Goal: Transaction & Acquisition: Purchase product/service

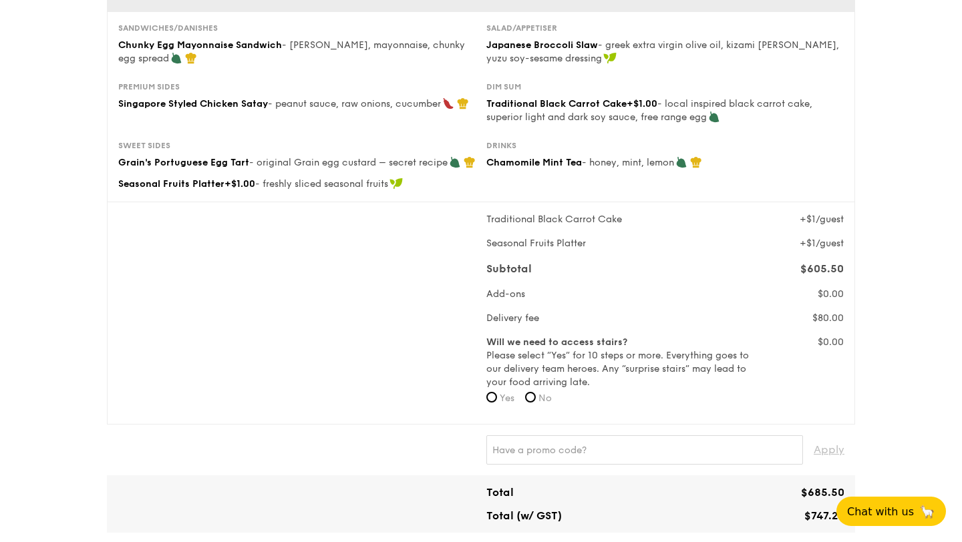
scroll to position [194, 0]
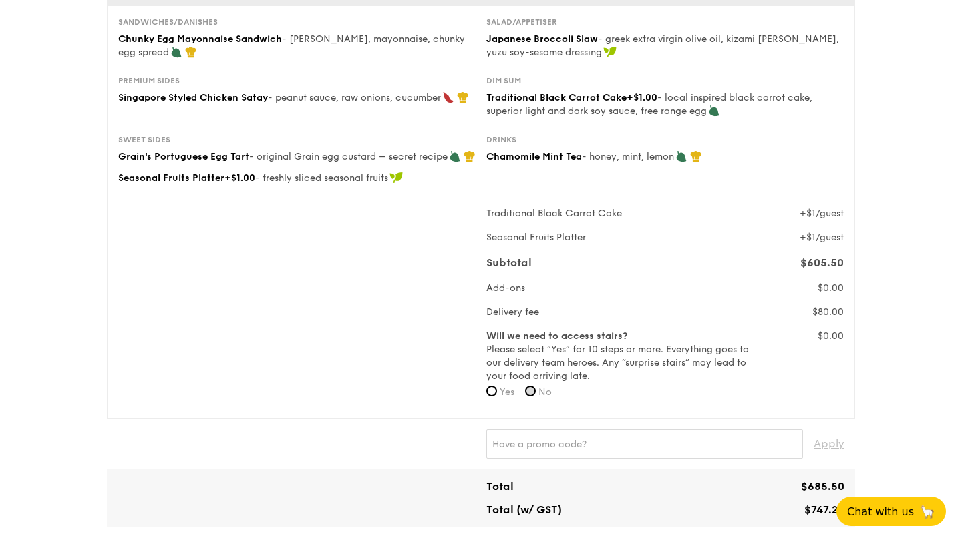
click at [535, 391] on input "No" at bounding box center [530, 391] width 11 height 11
radio input "true"
click at [497, 395] on label "Yes" at bounding box center [500, 392] width 28 height 13
click at [497, 395] on input "Yes" at bounding box center [491, 391] width 11 height 11
radio input "true"
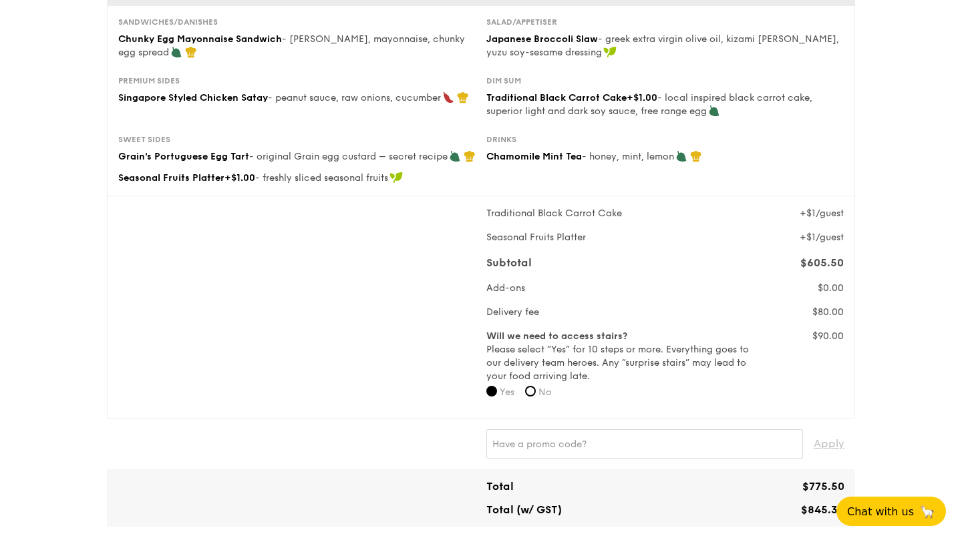
click at [540, 393] on label "No" at bounding box center [538, 392] width 27 height 13
click at [536, 393] on input "No" at bounding box center [530, 391] width 11 height 11
radio input "true"
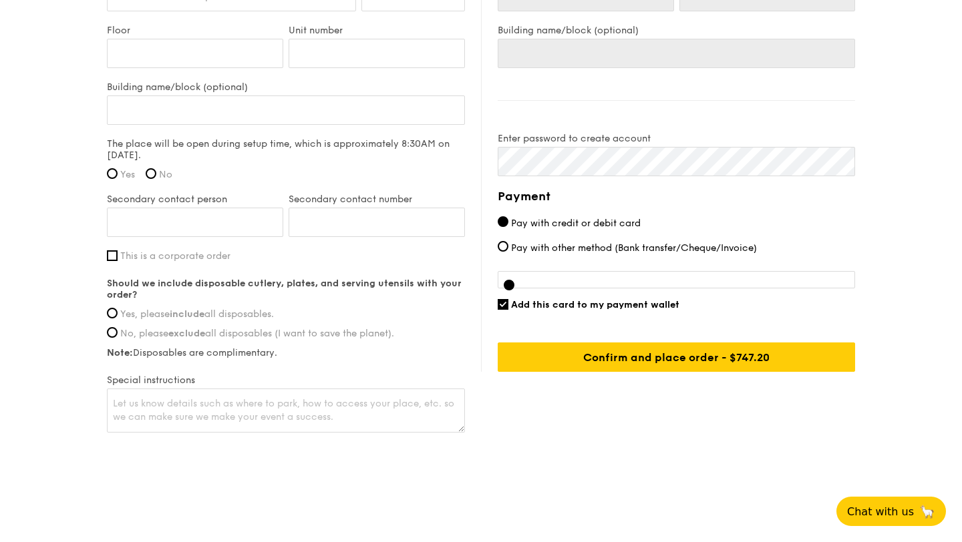
scroll to position [982, 0]
click at [865, 510] on span "Chat with us" at bounding box center [880, 511] width 70 height 13
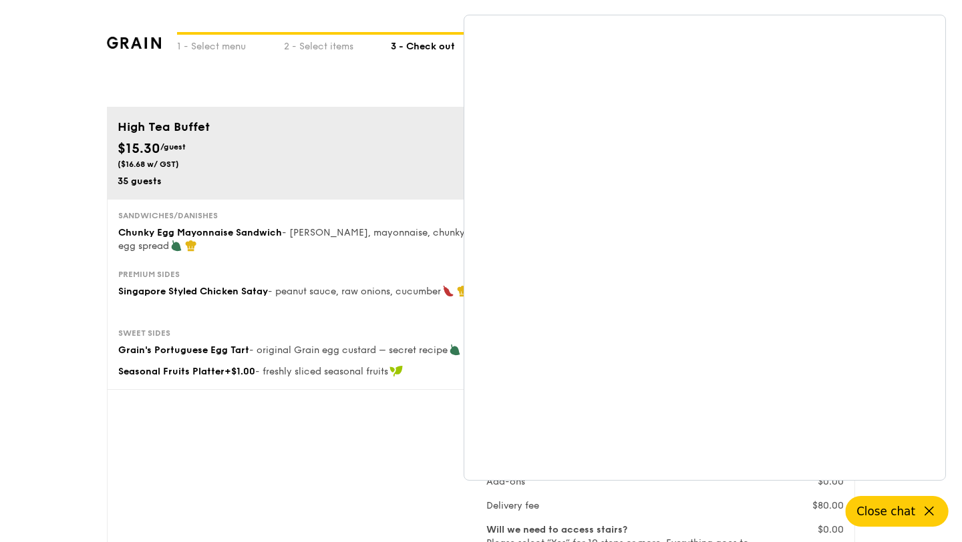
scroll to position [0, 0]
click at [359, 88] on div "1 - Select menu 2 - Select items 3 - Check out" at bounding box center [481, 53] width 748 height 107
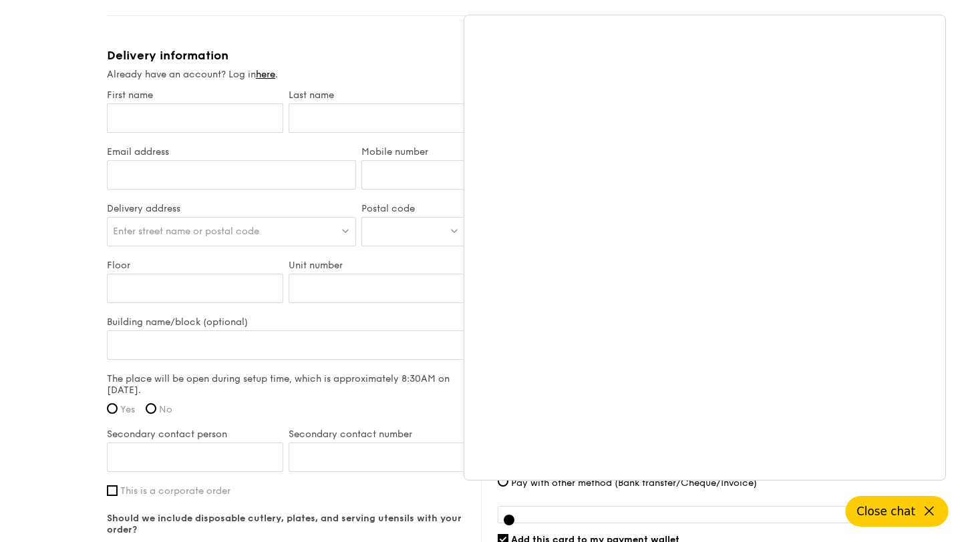
scroll to position [737, 0]
click at [428, 34] on div "High Tea Buffet $15.30 /guest ($16.68 w/ GST) 35 guests Serving time: Sep 13, 2…" at bounding box center [481, 46] width 748 height 1355
click at [909, 514] on span "Close chat" at bounding box center [885, 511] width 59 height 13
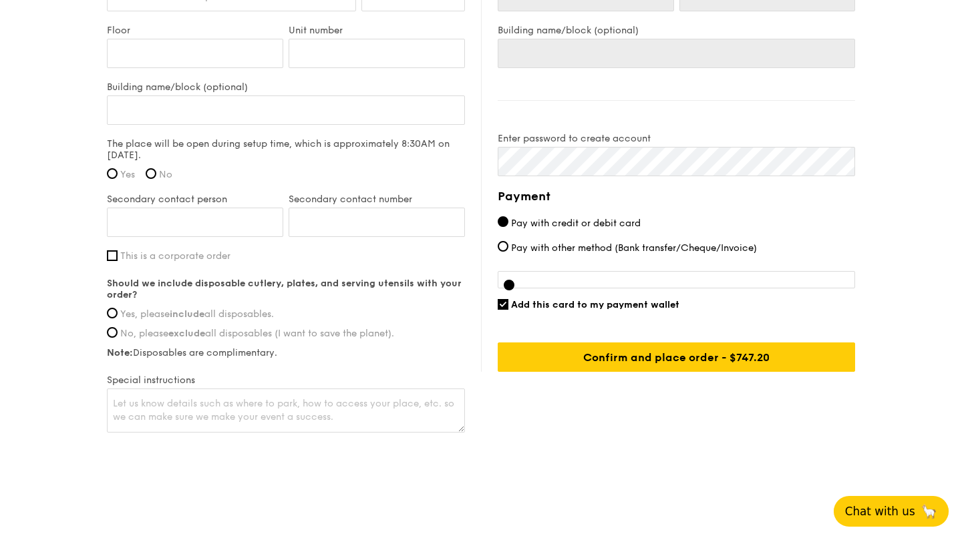
scroll to position [982, 0]
click at [906, 506] on span "Chat with us" at bounding box center [880, 511] width 70 height 13
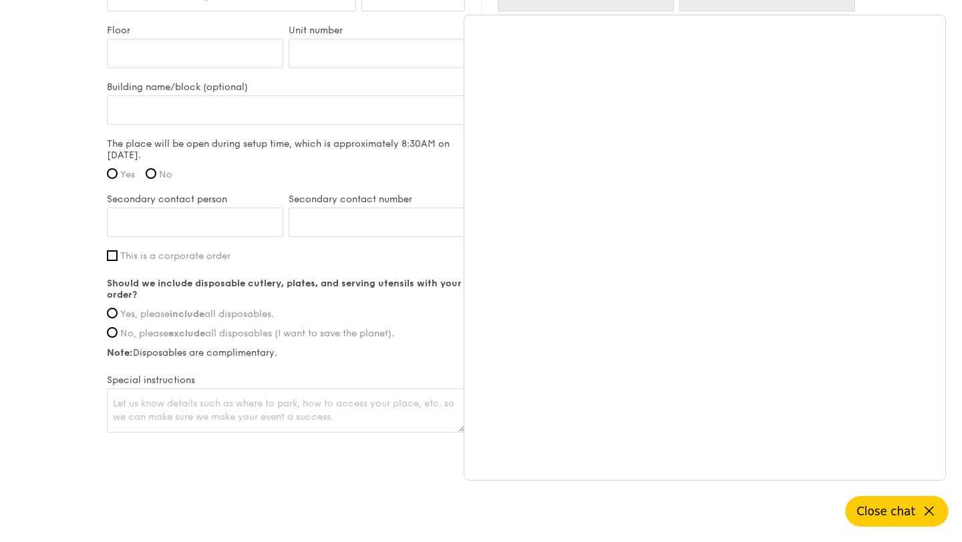
click at [891, 514] on span "Close chat" at bounding box center [885, 511] width 59 height 13
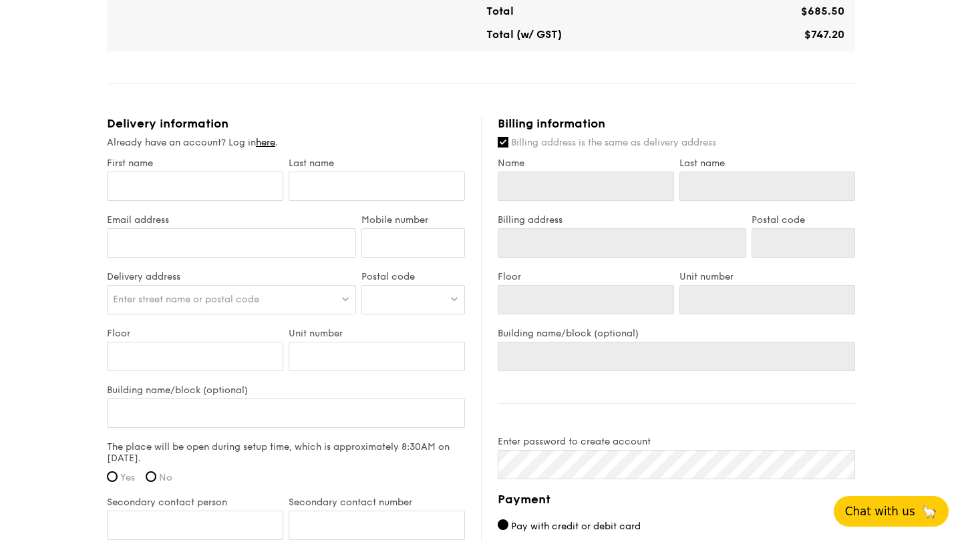
scroll to position [669, 0]
click at [194, 192] on input "First name" at bounding box center [195, 186] width 176 height 29
type input "C"
type input "CL"
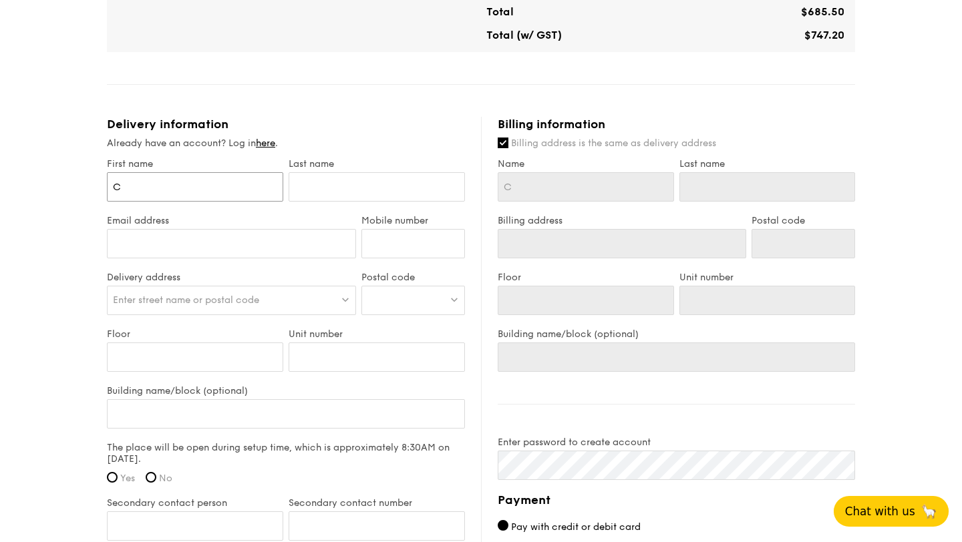
type input "CL"
type input "CLa"
type input "CLai"
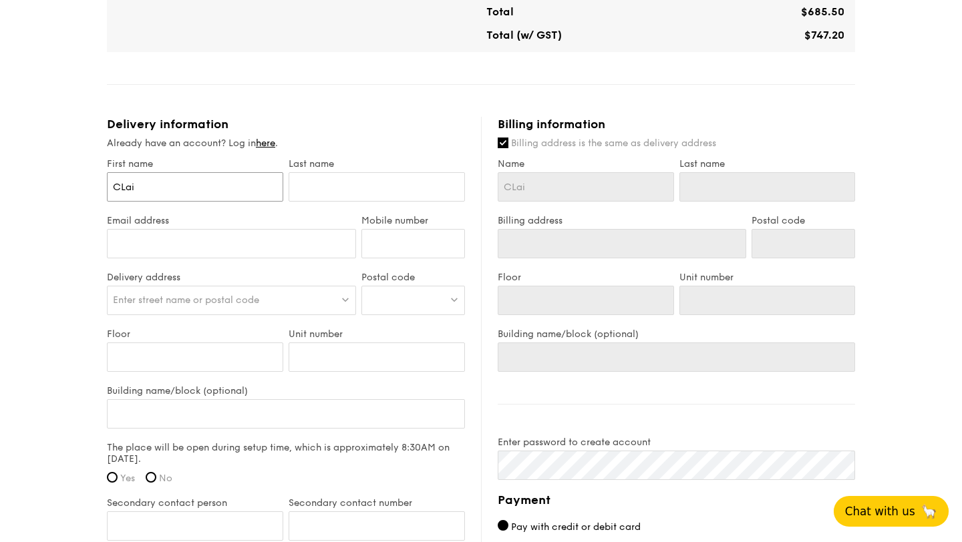
type input "CLair"
type input "CLai"
type input "CLa"
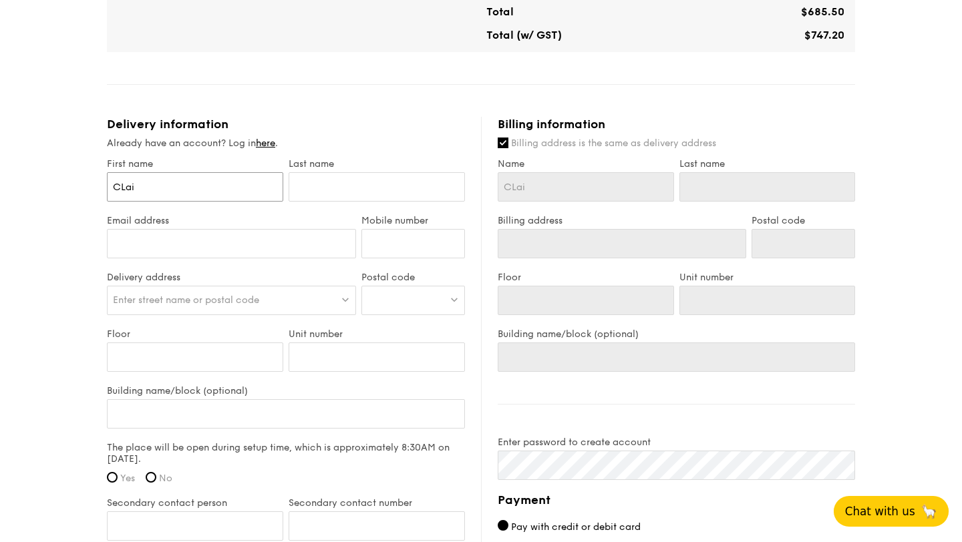
type input "CLa"
type input "CL"
type input "C"
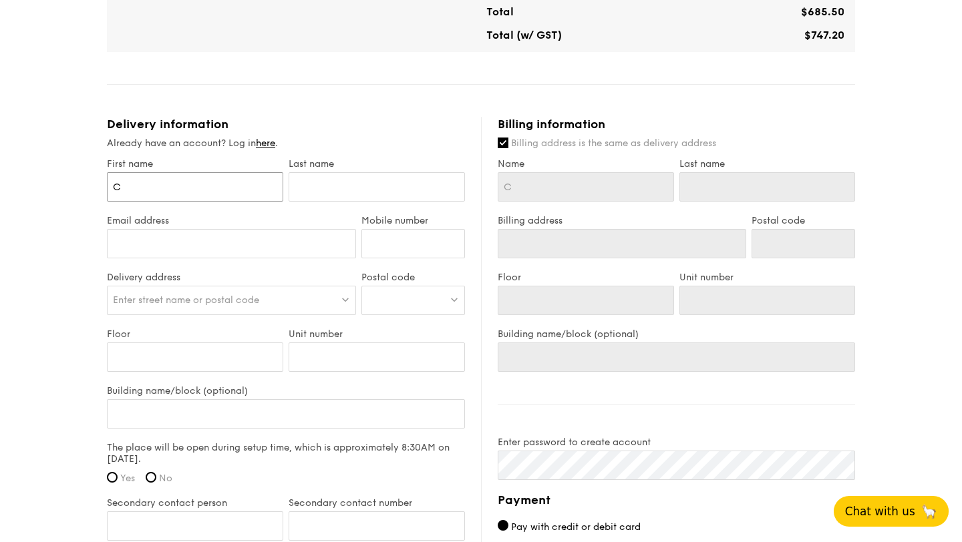
type input "Cl"
type input "Cla"
type input "Clai"
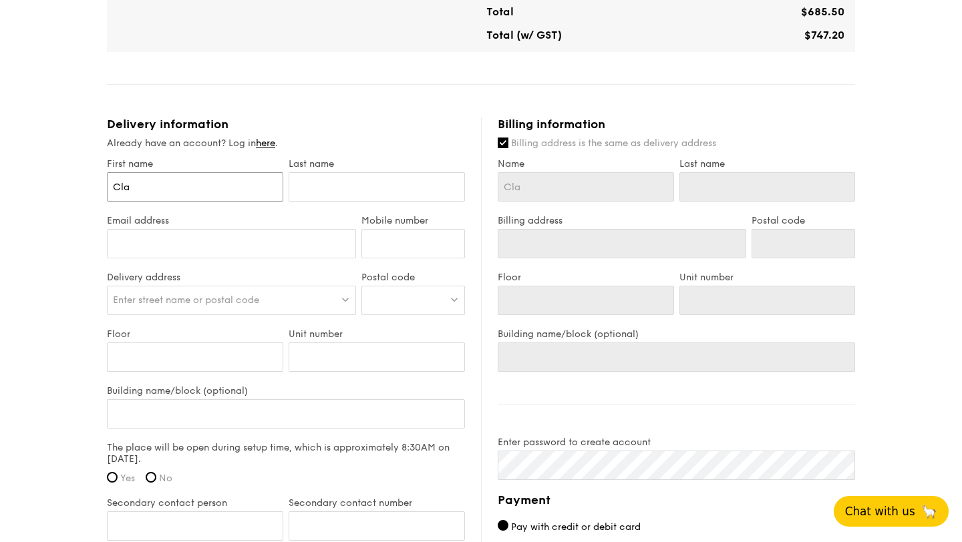
type input "Clai"
type input "Clair"
type input "[PERSON_NAME]"
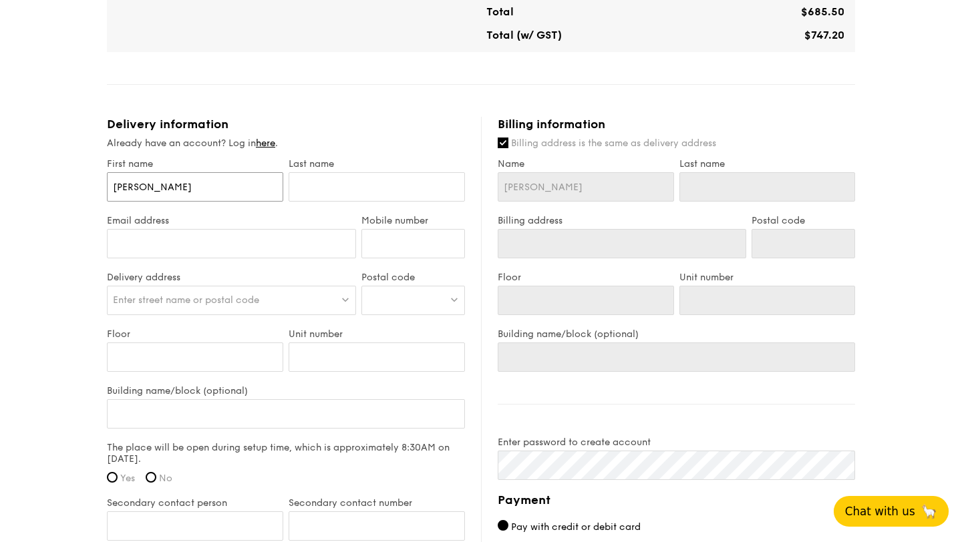
type input "[PERSON_NAME]"
type input "T"
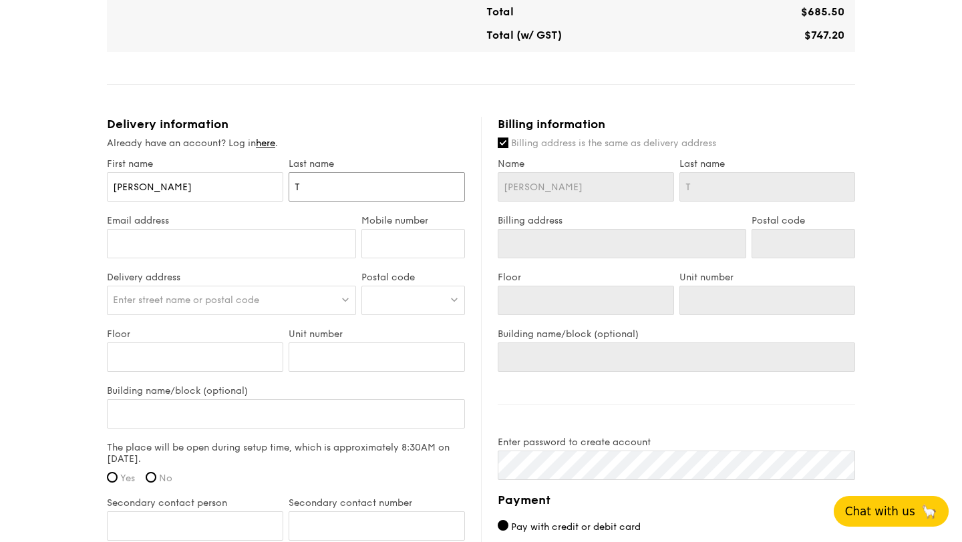
type input "Ta"
type input "Tan"
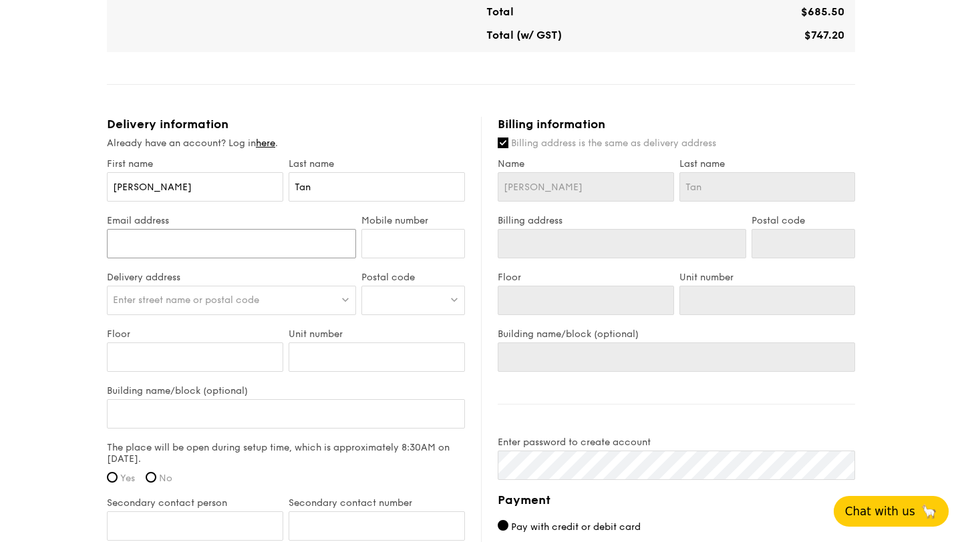
click at [240, 243] on input "Email address" at bounding box center [231, 243] width 249 height 29
click at [265, 253] on input "Email address" at bounding box center [231, 243] width 249 height 29
type input "[EMAIL_ADDRESS][DOMAIN_NAME]"
click at [402, 252] on input "Mobile number" at bounding box center [413, 243] width 104 height 29
type input "89237639"
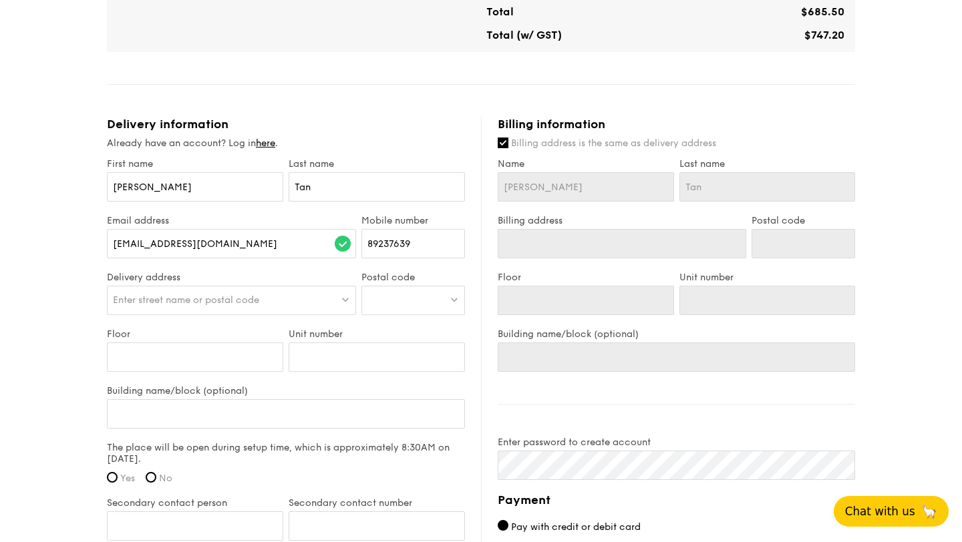
click at [295, 306] on div "Enter street name or postal code" at bounding box center [231, 300] width 249 height 29
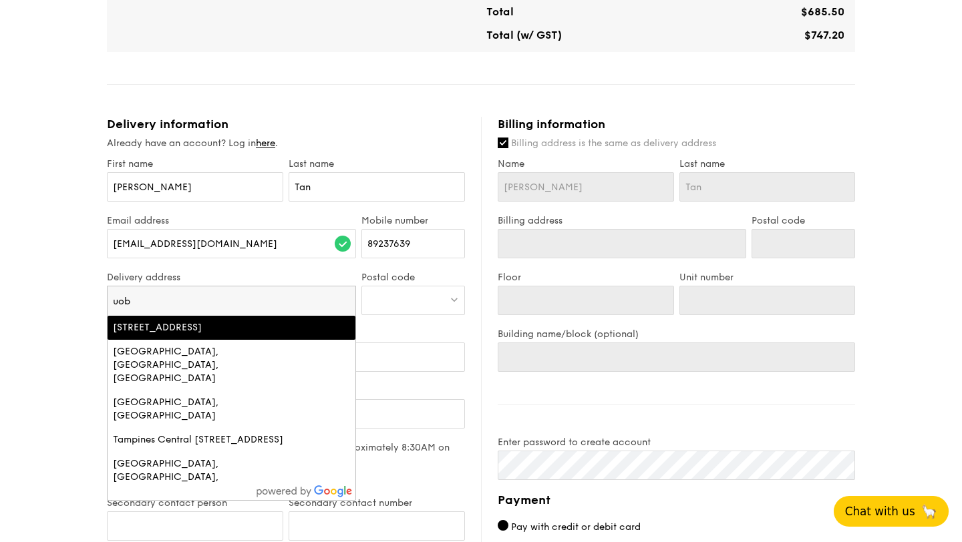
type input "uob"
click at [305, 333] on div "Raffles Place, UOB Plaza 1, Singapore" at bounding box center [231, 327] width 237 height 13
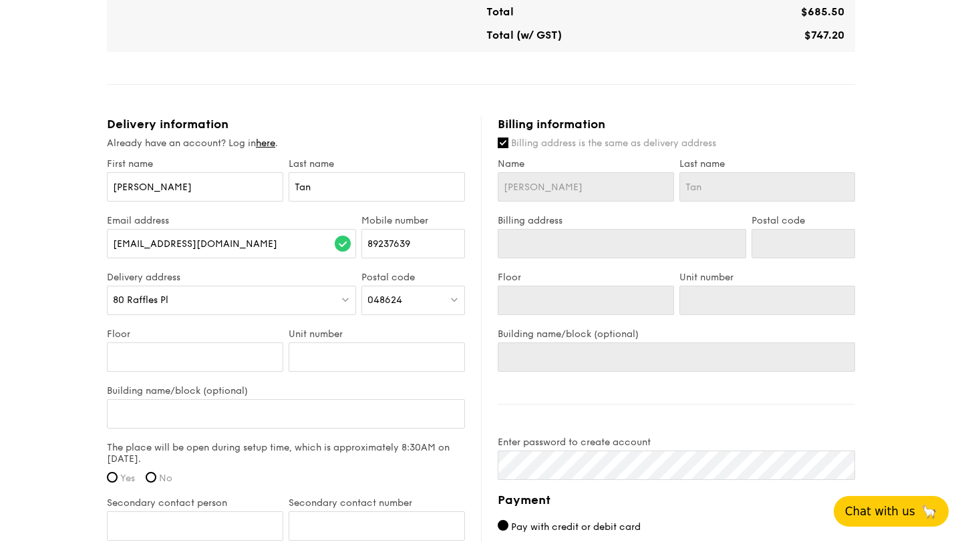
type input "80 Raffles Pl"
type input "048624"
click at [196, 377] on div "Floor" at bounding box center [195, 357] width 182 height 57
type input "3"
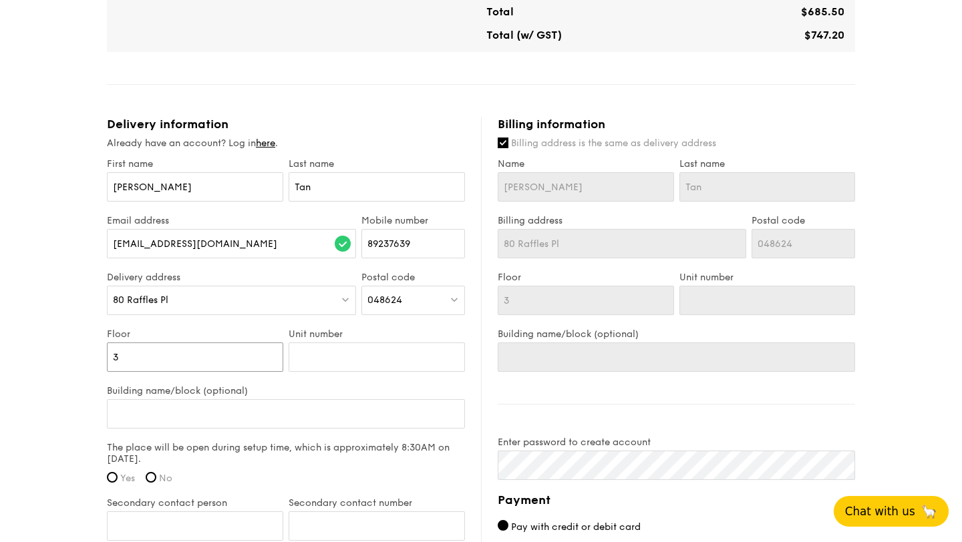
type input "36"
type input "-"
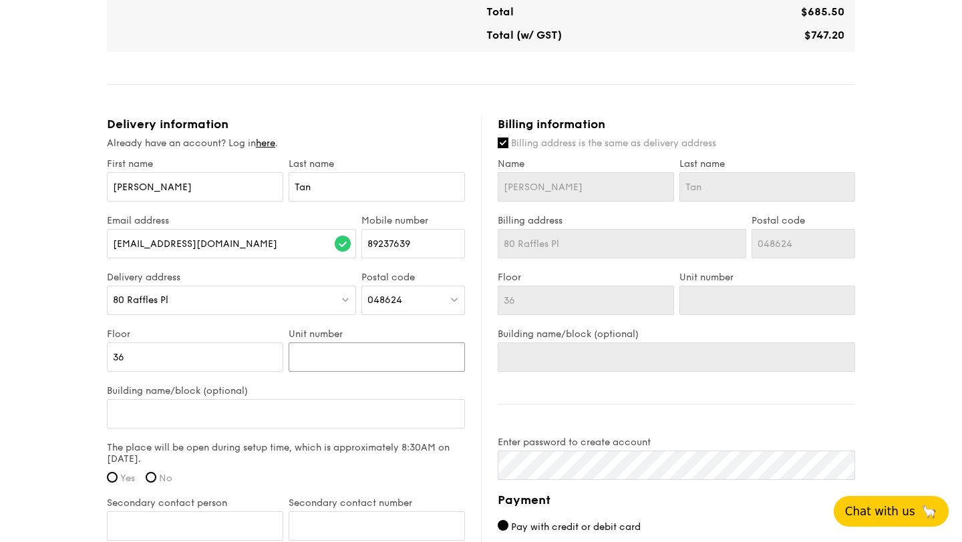
type input "0"
type input "01"
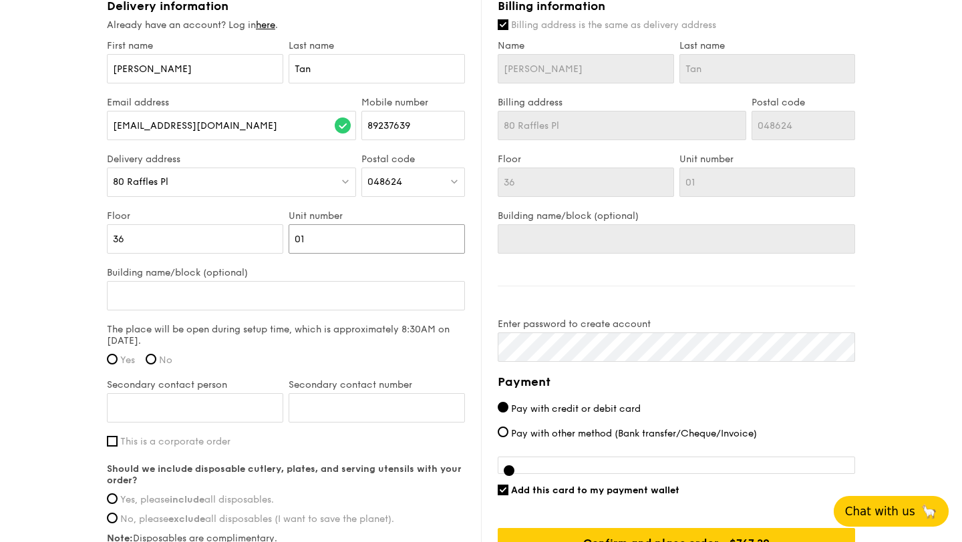
scroll to position [846, 0]
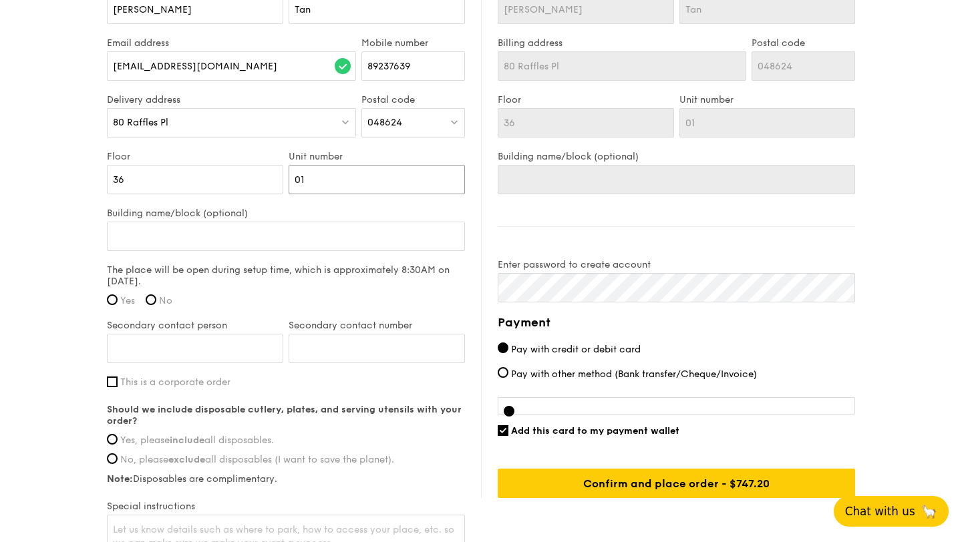
type input "01"
click at [127, 307] on span "Yes" at bounding box center [127, 300] width 15 height 11
click at [118, 305] on input "Yes" at bounding box center [112, 300] width 11 height 11
radio input "true"
click at [152, 305] on input "No" at bounding box center [151, 300] width 11 height 11
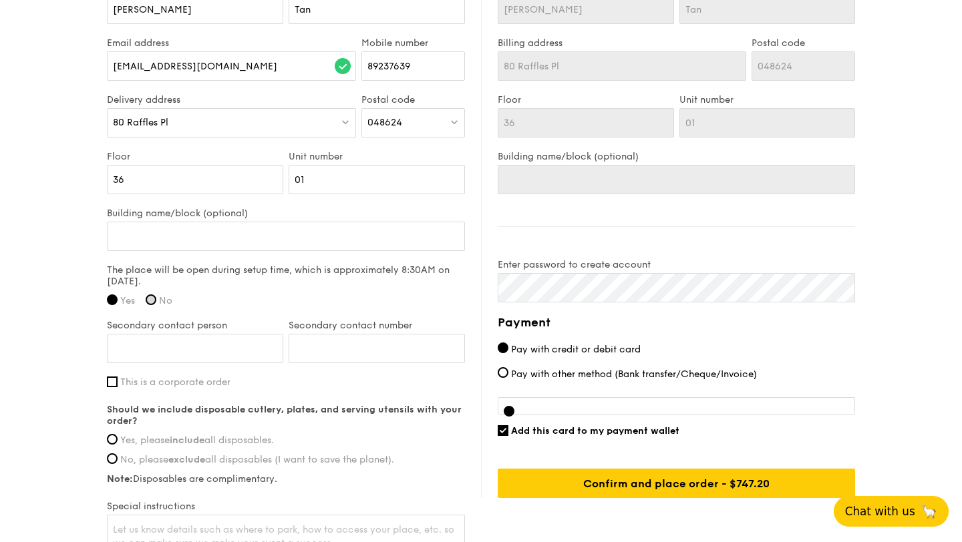
radio input "true"
click at [122, 307] on span "Yes" at bounding box center [127, 300] width 15 height 11
click at [118, 305] on input "Yes" at bounding box center [112, 300] width 11 height 11
radio input "true"
click at [176, 342] on div "Secondary contact person" at bounding box center [195, 348] width 182 height 57
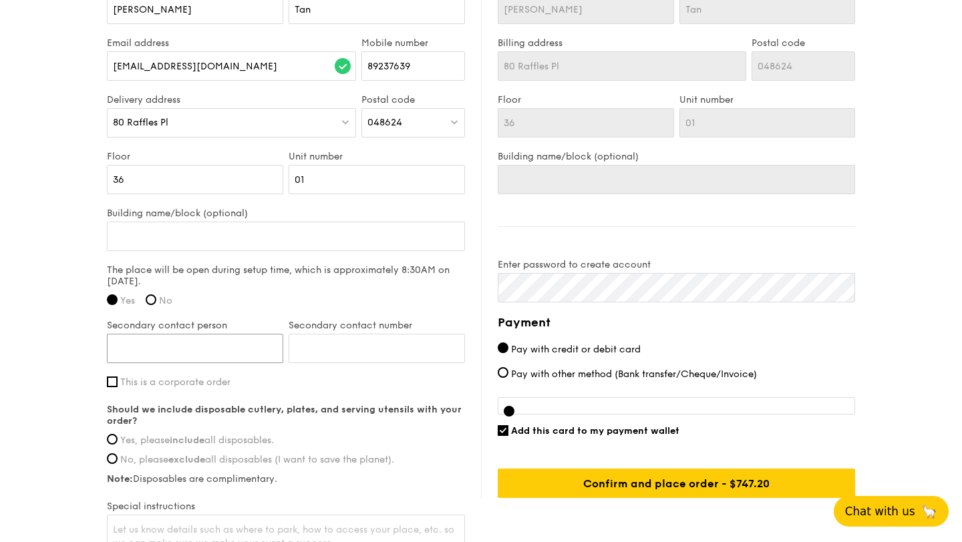
type input "b"
type input "[PERSON_NAME]"
click at [337, 363] on input "Secondary contact number" at bounding box center [377, 348] width 176 height 29
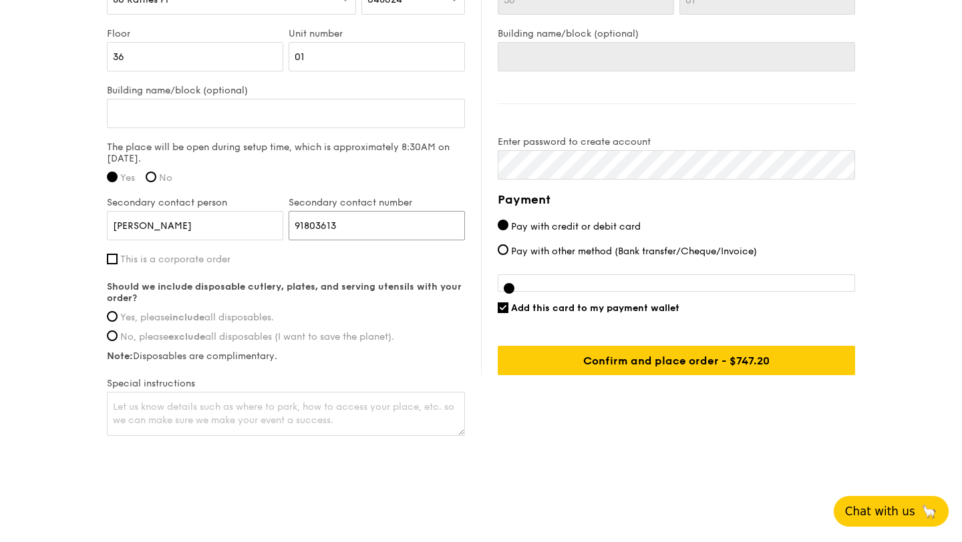
scroll to position [980, 0]
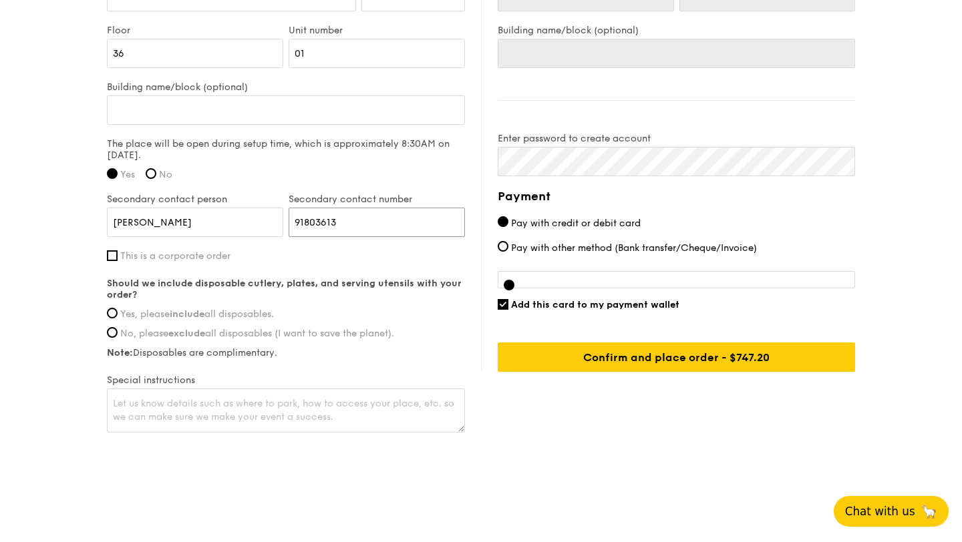
type input "91803613"
click at [230, 317] on span "Yes, please include all disposables." at bounding box center [197, 314] width 154 height 11
click at [118, 317] on input "Yes, please include all disposables." at bounding box center [112, 313] width 11 height 11
radio input "true"
click at [214, 258] on span "This is a corporate order" at bounding box center [175, 255] width 110 height 11
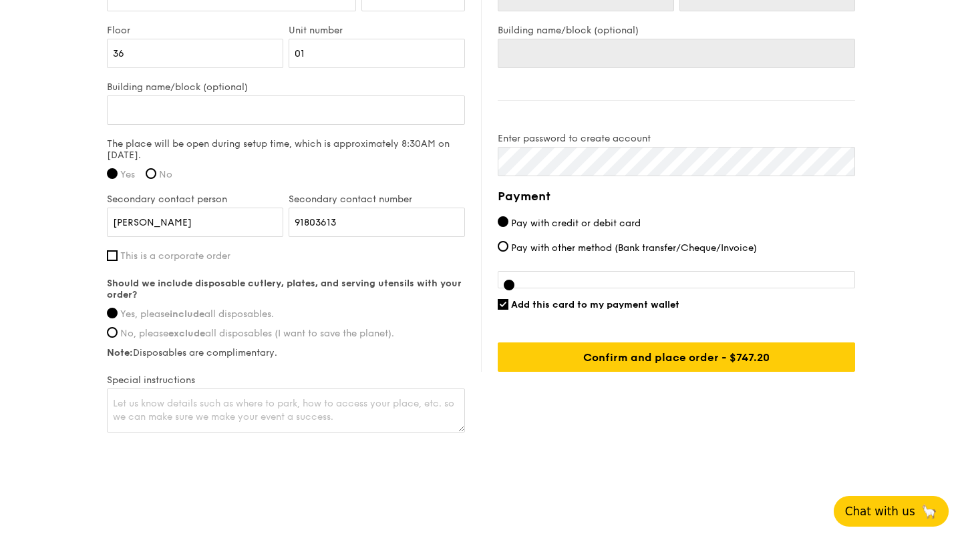
click at [118, 258] on input "This is a corporate order" at bounding box center [112, 255] width 11 height 11
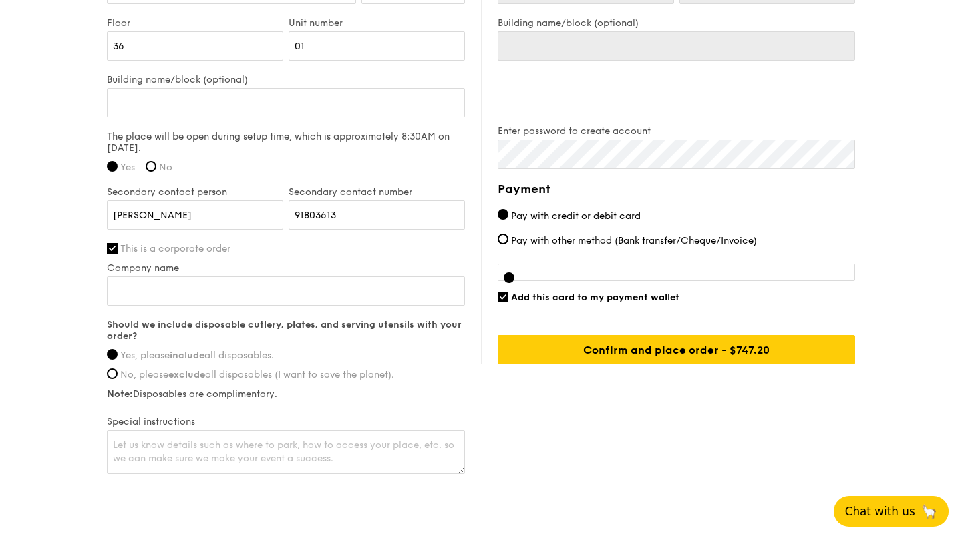
click at [218, 254] on span "This is a corporate order" at bounding box center [175, 248] width 110 height 11
click at [118, 254] on input "This is a corporate order" at bounding box center [112, 248] width 11 height 11
checkbox input "false"
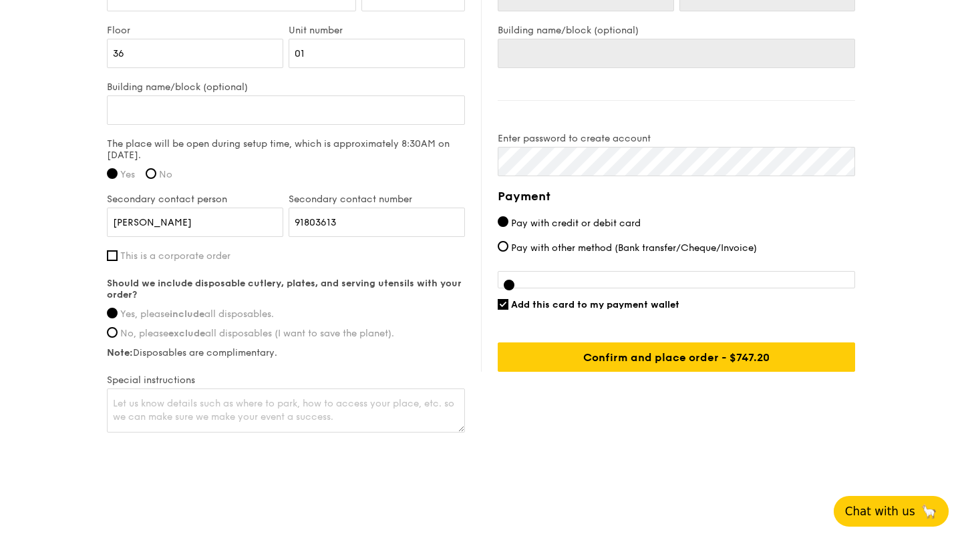
click at [217, 247] on div "Secondary contact person Bernice Tan" at bounding box center [195, 222] width 182 height 57
click at [845, 273] on div at bounding box center [676, 279] width 357 height 17
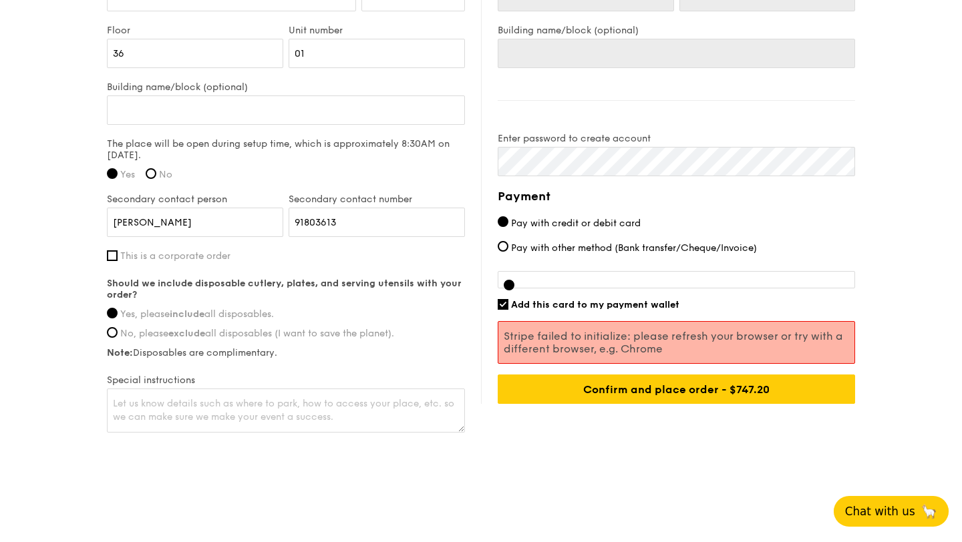
click at [521, 304] on span "Add this card to my payment wallet" at bounding box center [595, 304] width 168 height 11
click at [508, 304] on input "Add this card to my payment wallet" at bounding box center [503, 304] width 11 height 11
checkbox input "false"
click at [494, 311] on div "Billing information Billing address is the same as delivery address Name Claire…" at bounding box center [668, 108] width 374 height 591
click at [505, 310] on div "Add this card to my payment wallet" at bounding box center [676, 304] width 357 height 11
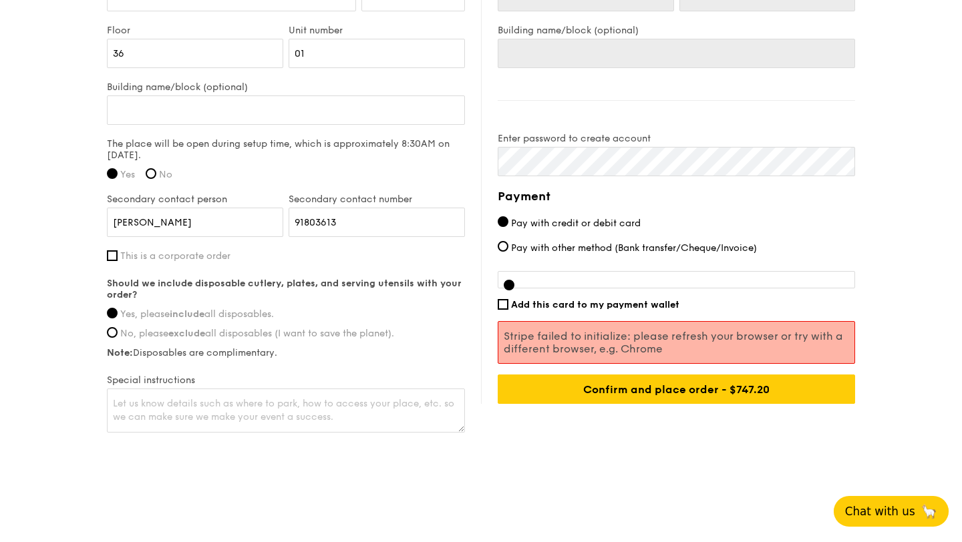
click at [558, 265] on div "Payment Pay with credit or debit card Pay with other method (Bank transfer/Cheq…" at bounding box center [676, 295] width 357 height 217
click at [517, 287] on div at bounding box center [676, 279] width 357 height 17
click at [544, 225] on span "Pay with credit or debit card" at bounding box center [576, 223] width 130 height 11
click at [508, 225] on input "Pay with credit or debit card" at bounding box center [503, 221] width 11 height 11
click at [544, 245] on span "Pay with other method (Bank transfer/Cheque/Invoice)" at bounding box center [634, 247] width 246 height 11
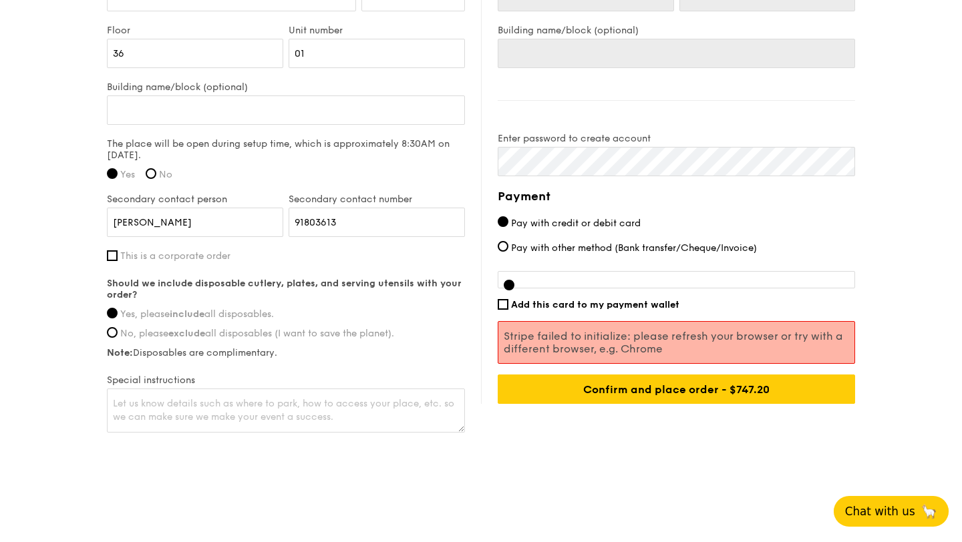
click at [508, 245] on input "Pay with other method (Bank transfer/Cheque/Invoice)" at bounding box center [503, 246] width 11 height 11
radio input "true"
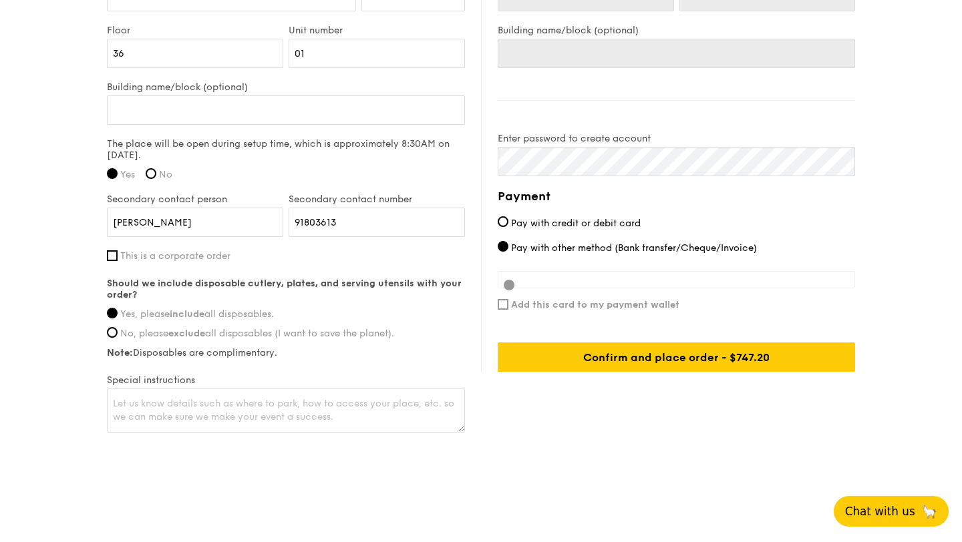
click at [546, 216] on label "Pay with credit or debit card" at bounding box center [676, 223] width 357 height 14
click at [508, 216] on input "Pay with credit or debit card" at bounding box center [503, 221] width 11 height 11
radio input "true"
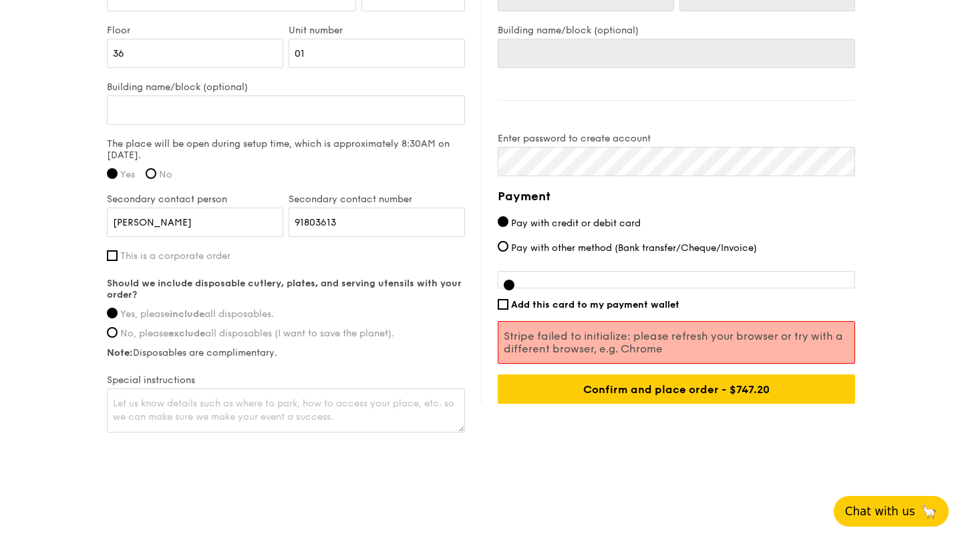
click at [528, 301] on span "Add this card to my payment wallet" at bounding box center [595, 304] width 168 height 11
click at [508, 301] on input "Add this card to my payment wallet" at bounding box center [503, 304] width 11 height 11
click at [599, 311] on span "Add this card to my payment wallet" at bounding box center [595, 304] width 168 height 11
click at [508, 310] on input "Add this card to my payment wallet" at bounding box center [503, 304] width 11 height 11
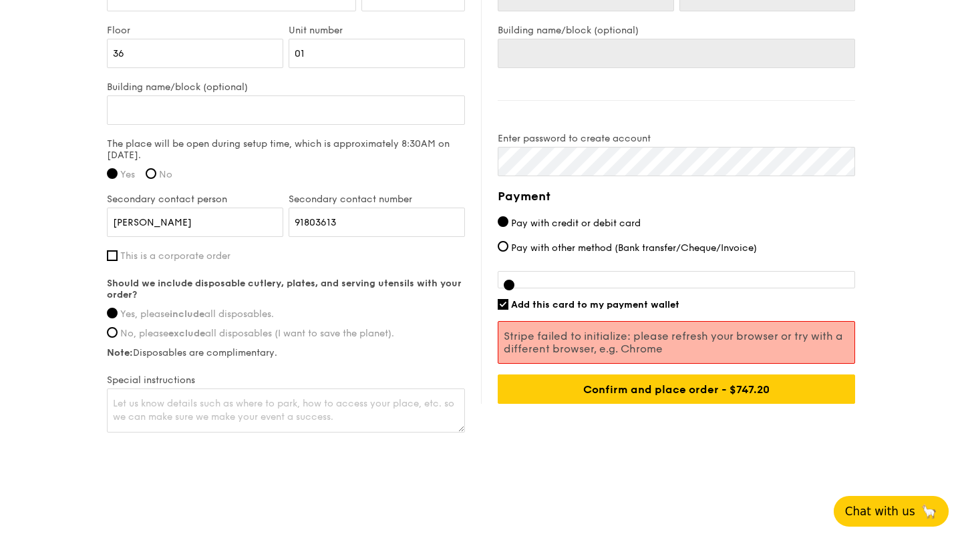
checkbox input "false"
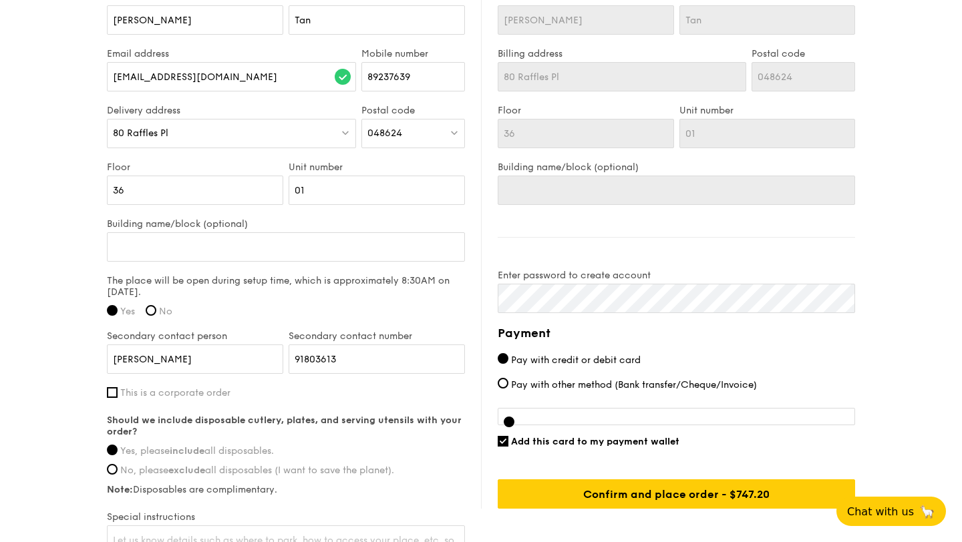
scroll to position [881, 0]
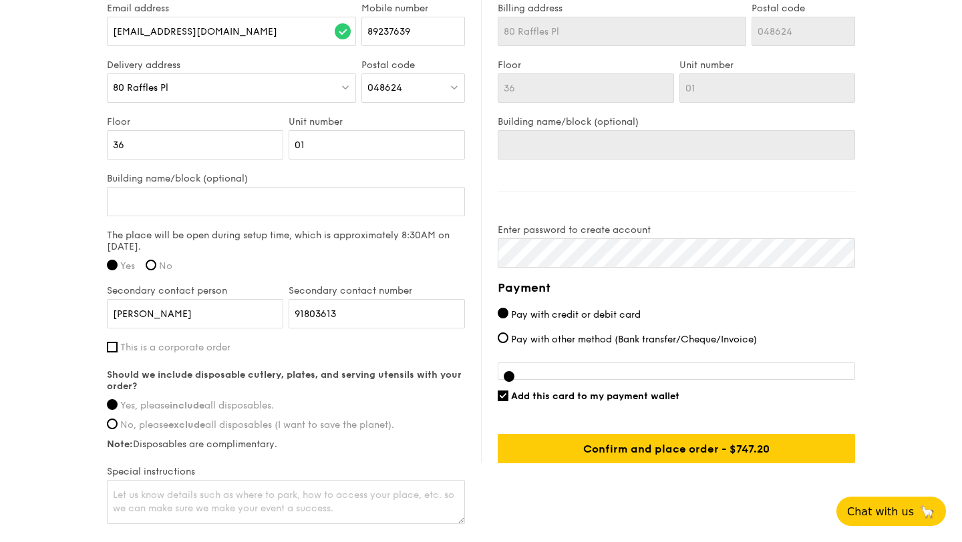
click at [549, 370] on div "Payment Pay with credit or debit card Pay with other method (Bank transfer/Cheq…" at bounding box center [676, 371] width 357 height 185
click at [549, 380] on div at bounding box center [676, 371] width 357 height 17
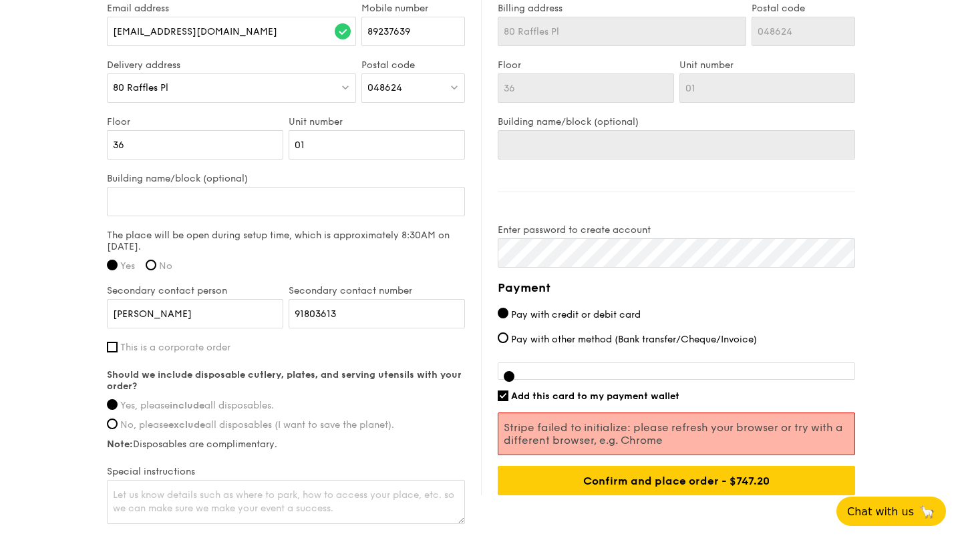
click at [514, 400] on span "Add this card to my payment wallet" at bounding box center [595, 396] width 168 height 11
click at [508, 400] on input "Add this card to my payment wallet" at bounding box center [503, 396] width 11 height 11
checkbox input "false"
click at [504, 382] on div at bounding box center [509, 376] width 11 height 11
click at [534, 371] on div "Payment Pay with credit or debit card Pay with other method (Bank transfer/Cheq…" at bounding box center [676, 387] width 357 height 217
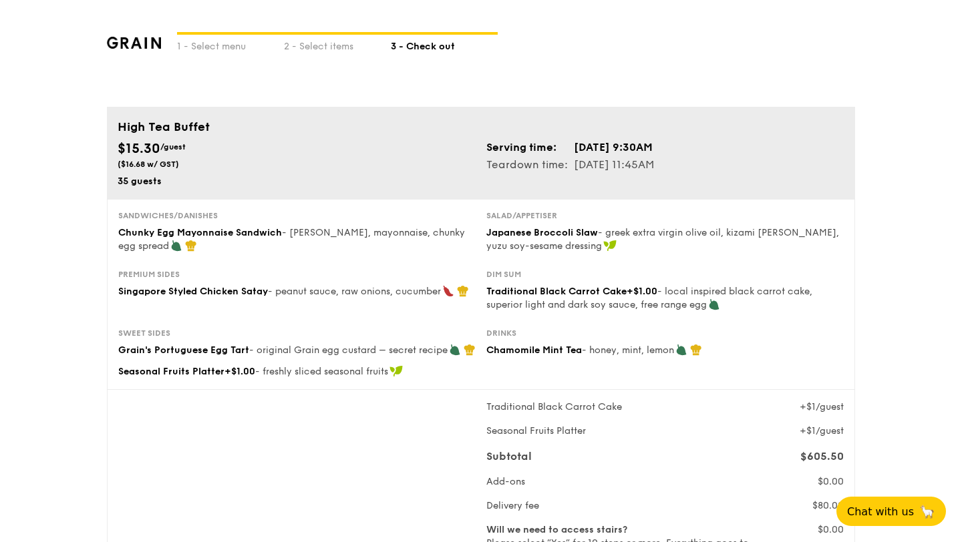
scroll to position [0, 0]
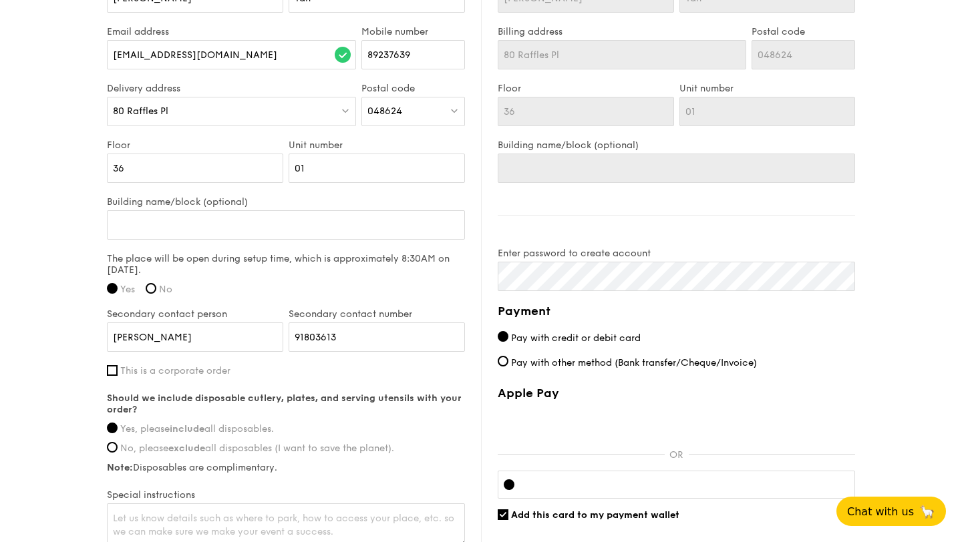
scroll to position [848, 0]
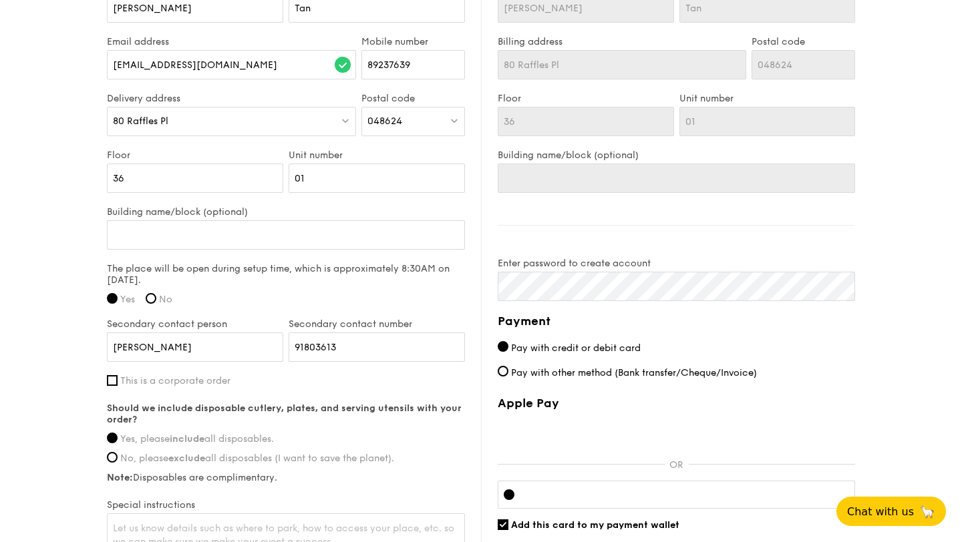
click at [202, 387] on span "This is a corporate order" at bounding box center [175, 380] width 110 height 11
click at [118, 386] on input "This is a corporate order" at bounding box center [112, 380] width 11 height 11
checkbox input "true"
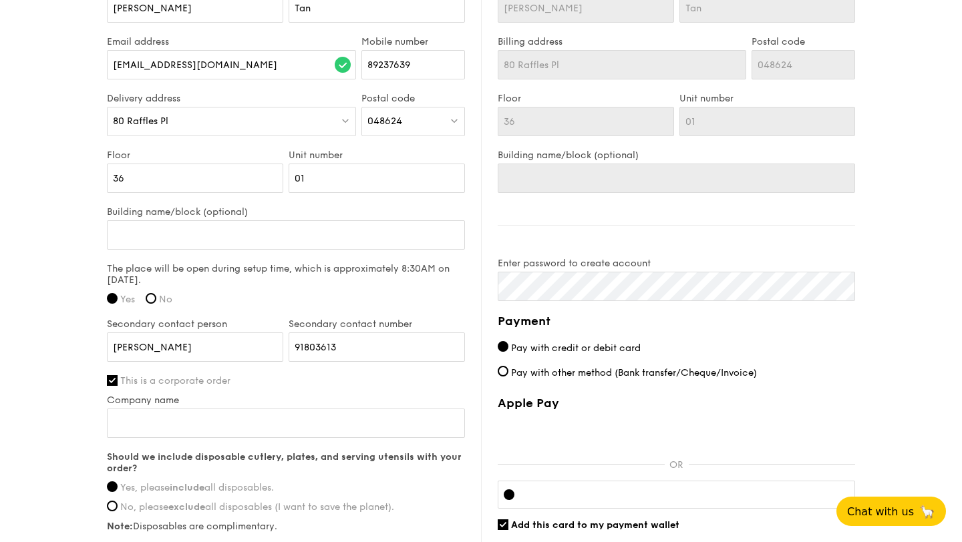
click at [242, 449] on div "Company name" at bounding box center [286, 423] width 358 height 57
type input "CND Consulting"
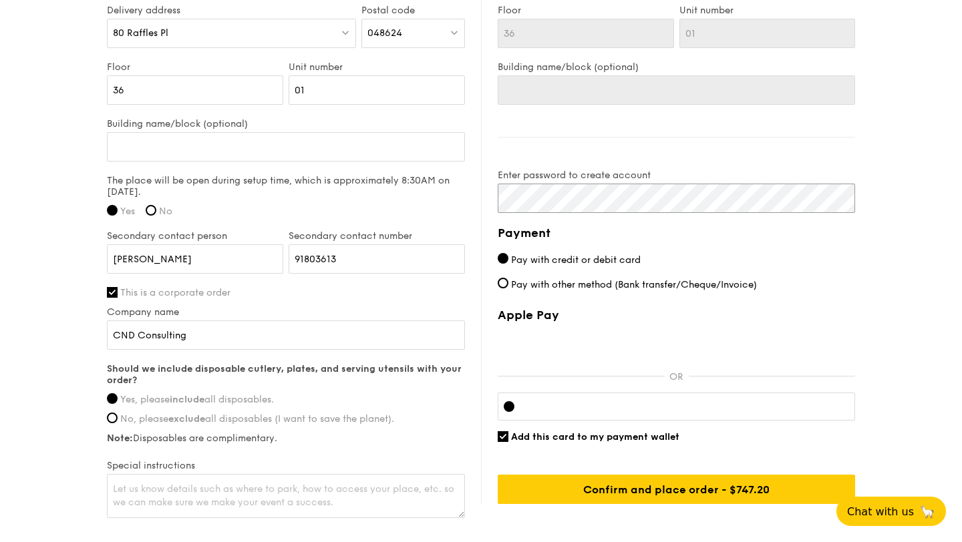
scroll to position [938, 0]
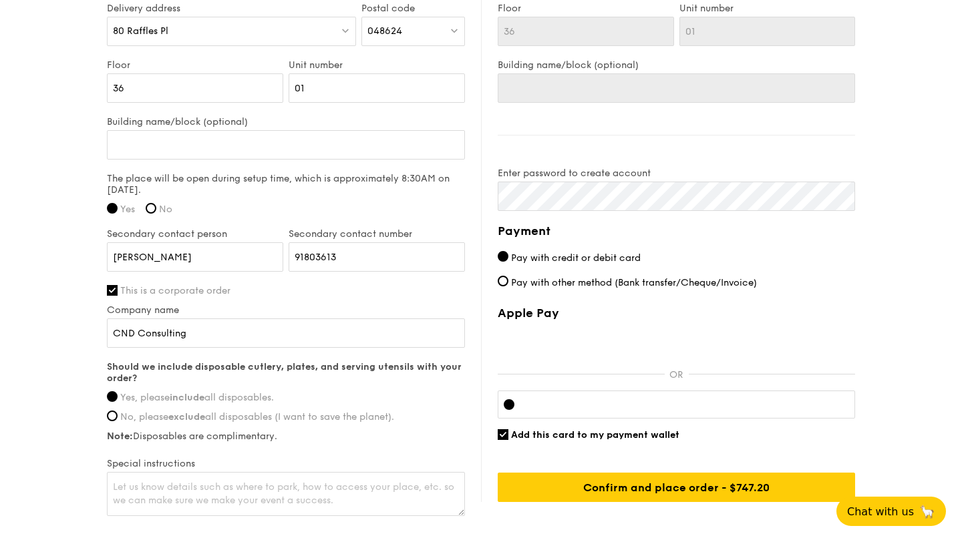
click at [545, 439] on span "Add this card to my payment wallet" at bounding box center [595, 435] width 168 height 11
click at [508, 439] on input "Add this card to my payment wallet" at bounding box center [503, 435] width 11 height 11
checkbox input "false"
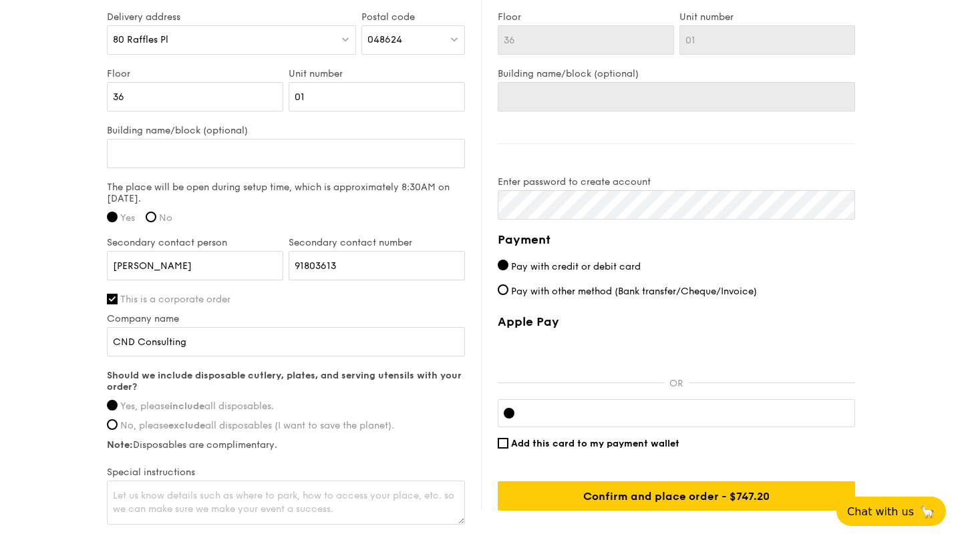
click at [605, 321] on div "Payment Pay with credit or debit card Pay with other method (Bank transfer/Cheq…" at bounding box center [676, 370] width 357 height 281
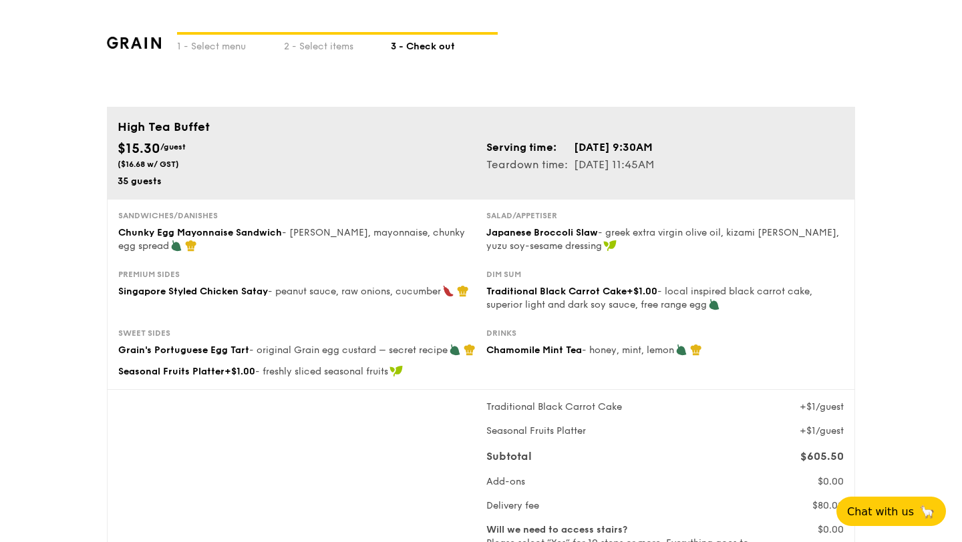
scroll to position [0, 0]
click at [311, 48] on div "2 - Select items" at bounding box center [337, 44] width 107 height 19
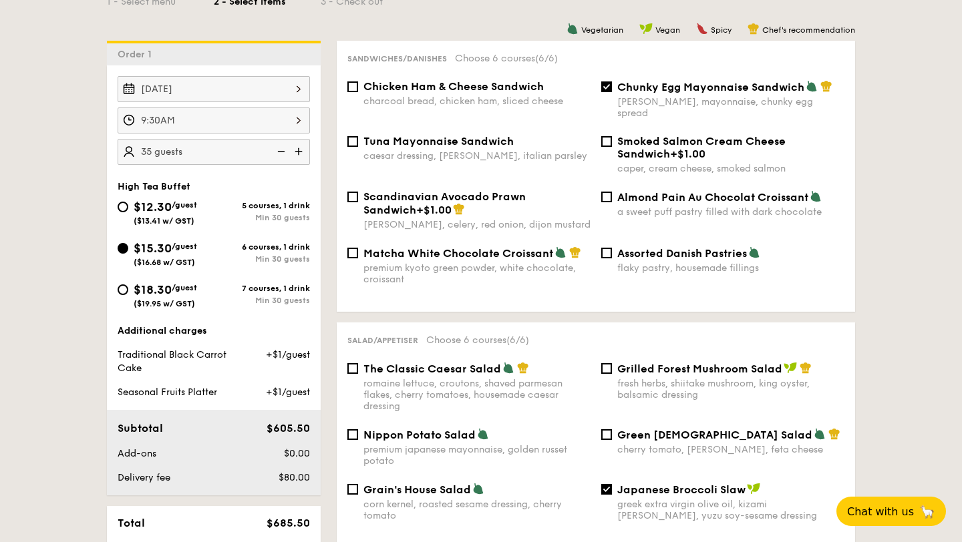
scroll to position [338, 0]
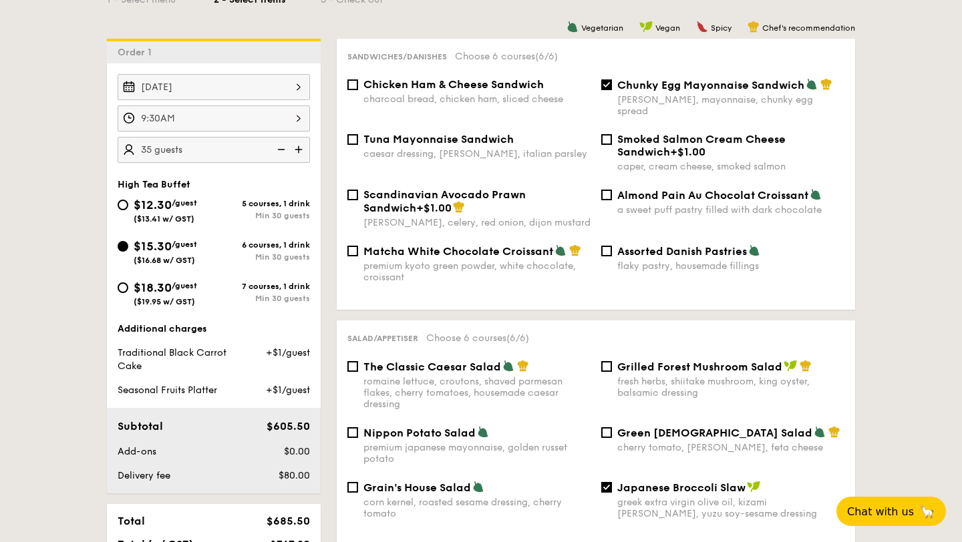
click at [504, 279] on div "Matcha White Chocolate Croissant premium kyoto green powder, white chocolate, c…" at bounding box center [596, 271] width 508 height 55
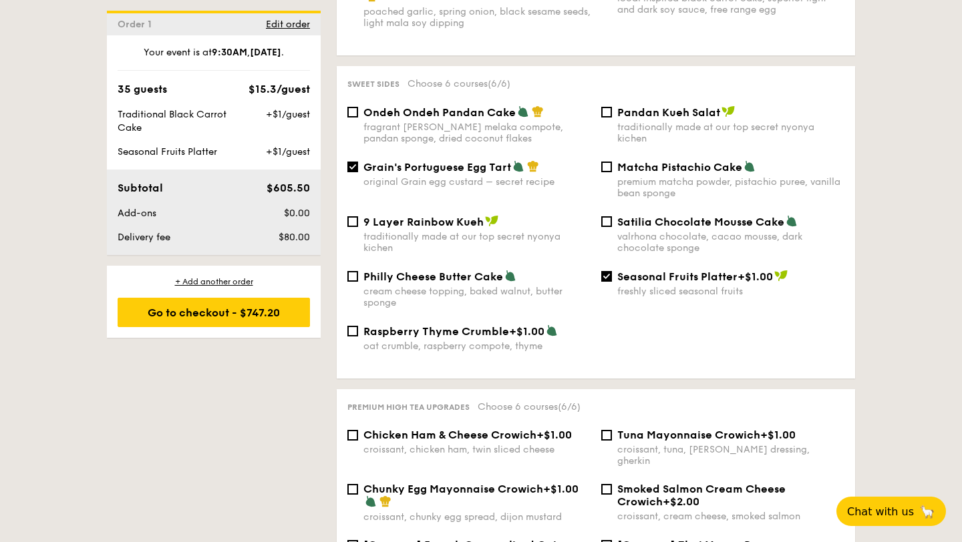
scroll to position [1411, 0]
click at [673, 286] on div "freshly sliced seasonal fruits" at bounding box center [730, 291] width 227 height 11
click at [612, 275] on input "Seasonal Fruits Platter +$1.00 freshly sliced seasonal fruits" at bounding box center [606, 276] width 11 height 11
checkbox input "false"
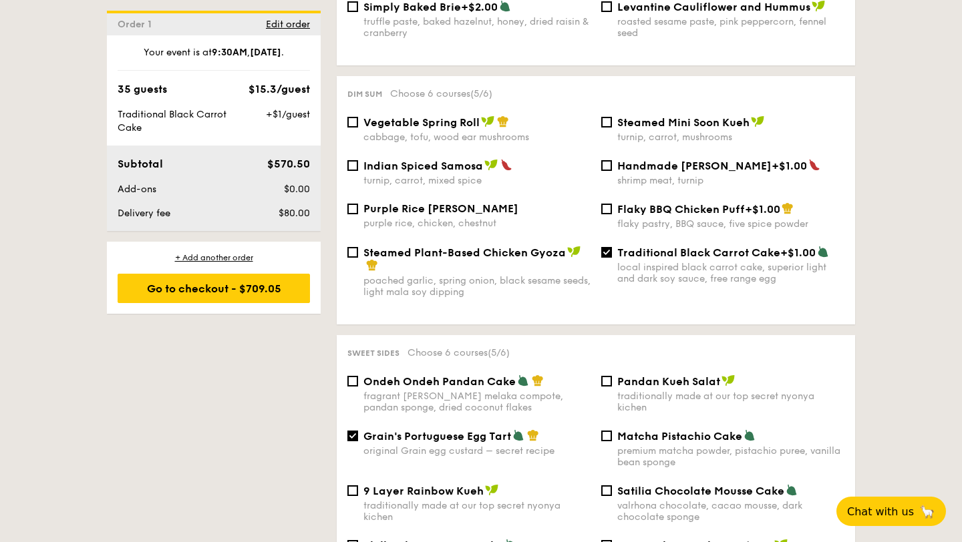
scroll to position [1122, 0]
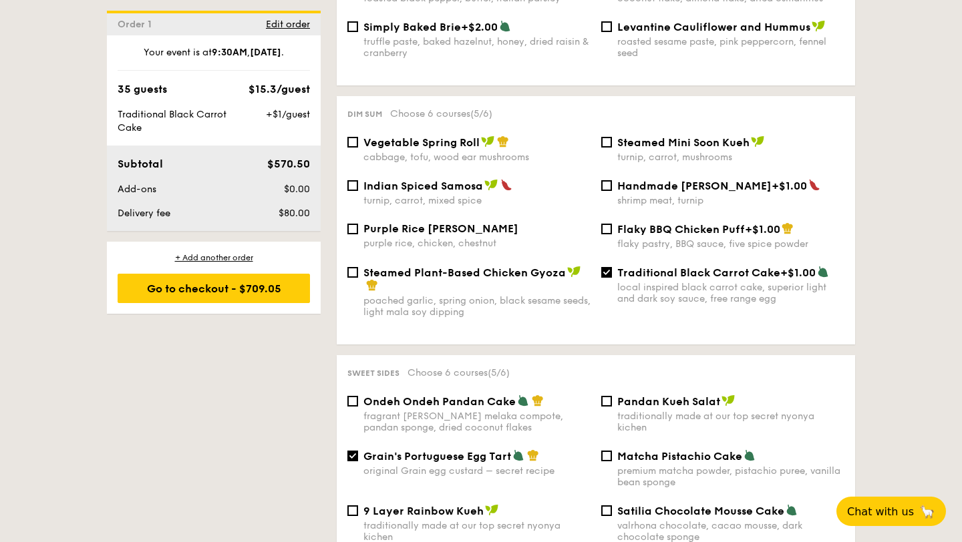
click at [621, 180] on span "Handmade Siew Mai" at bounding box center [694, 186] width 154 height 13
click at [612, 180] on input "Handmade Siew Mai +$1.00 shrimp meat, turnip" at bounding box center [606, 185] width 11 height 11
checkbox input "true"
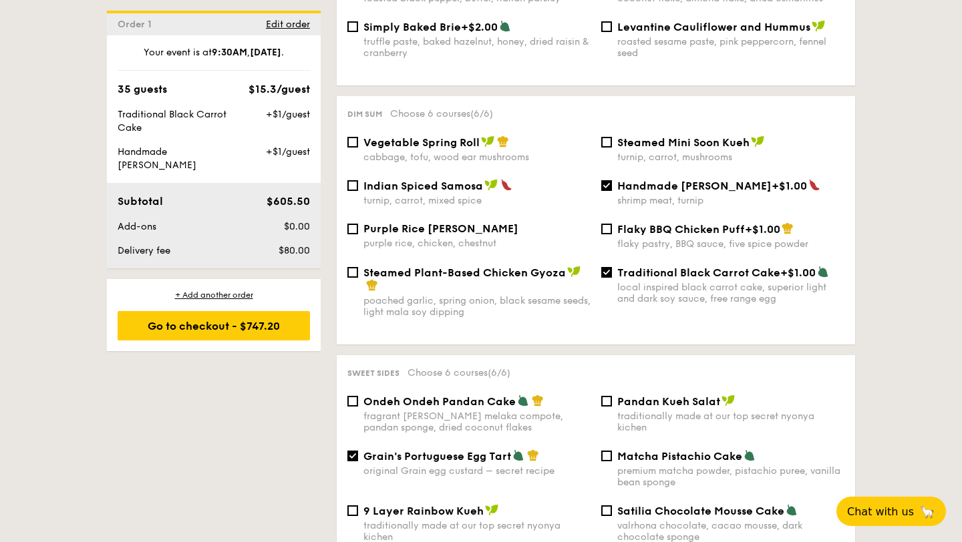
click at [613, 179] on div "Handmade Siew Mai +$1.00 shrimp meat, turnip" at bounding box center [723, 192] width 254 height 27
click at [500, 124] on div "Dim sum Choose 6 courses (6/6) Vegetable Spring Roll cabbage, tofu, wood ear mu…" at bounding box center [596, 220] width 518 height 248
click at [510, 152] on div "cabbage, tofu, wood ear mushrooms" at bounding box center [476, 157] width 227 height 11
click at [358, 140] on input "Vegetable Spring Roll cabbage, tofu, wood ear mushrooms" at bounding box center [352, 142] width 11 height 11
checkbox input "true"
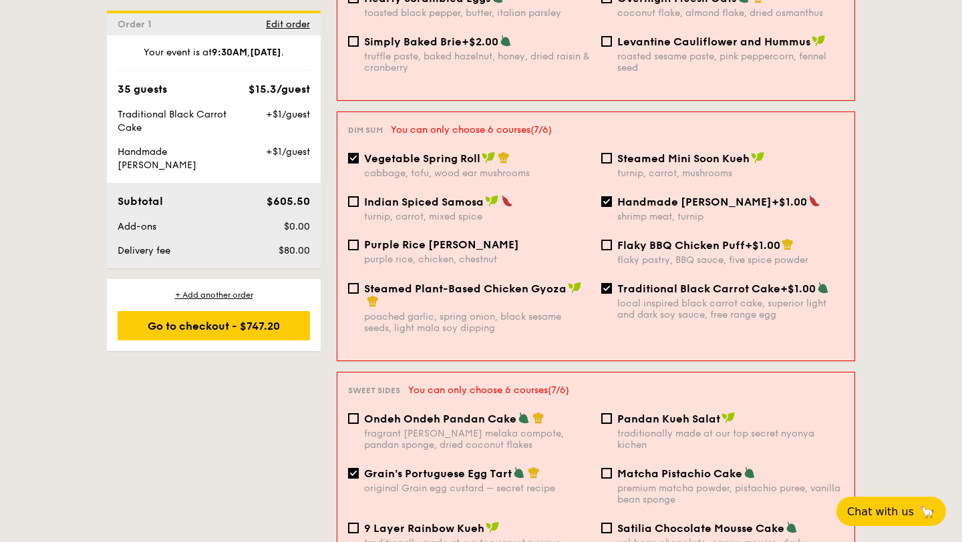
click at [599, 195] on div "Handmade Siew Mai +$1.00 shrimp meat, turnip" at bounding box center [722, 208] width 253 height 27
click at [604, 196] on input "Handmade Siew Mai +$1.00 shrimp meat, turnip" at bounding box center [606, 201] width 11 height 11
checkbox input "false"
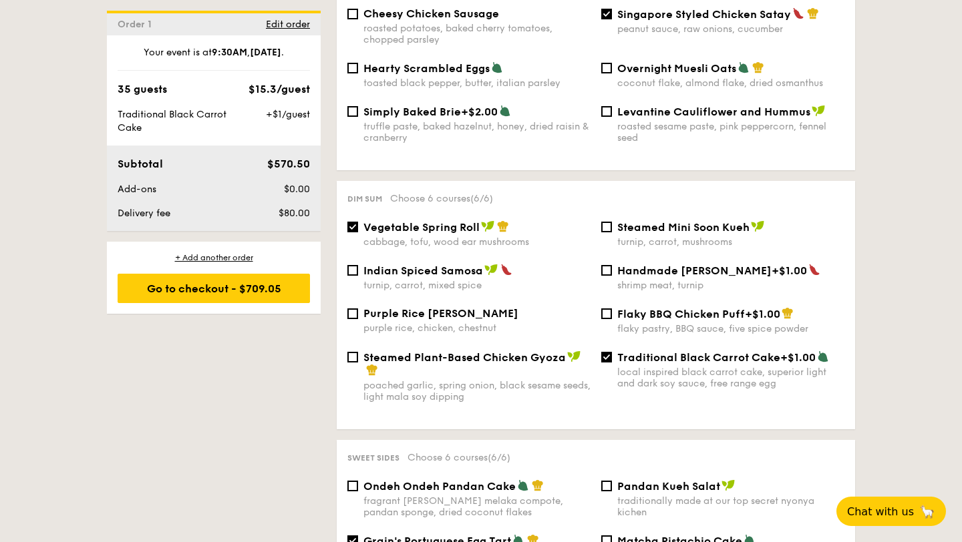
scroll to position [971, 0]
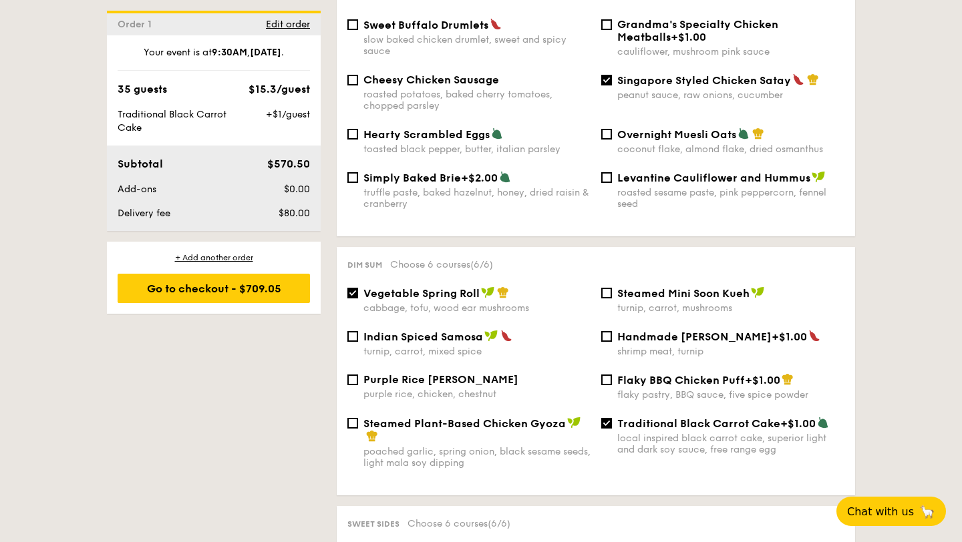
click at [408, 287] on span "Vegetable Spring Roll" at bounding box center [421, 293] width 116 height 13
click at [358, 288] on input "Vegetable Spring Roll cabbage, tofu, wood ear mushrooms" at bounding box center [352, 293] width 11 height 11
checkbox input "false"
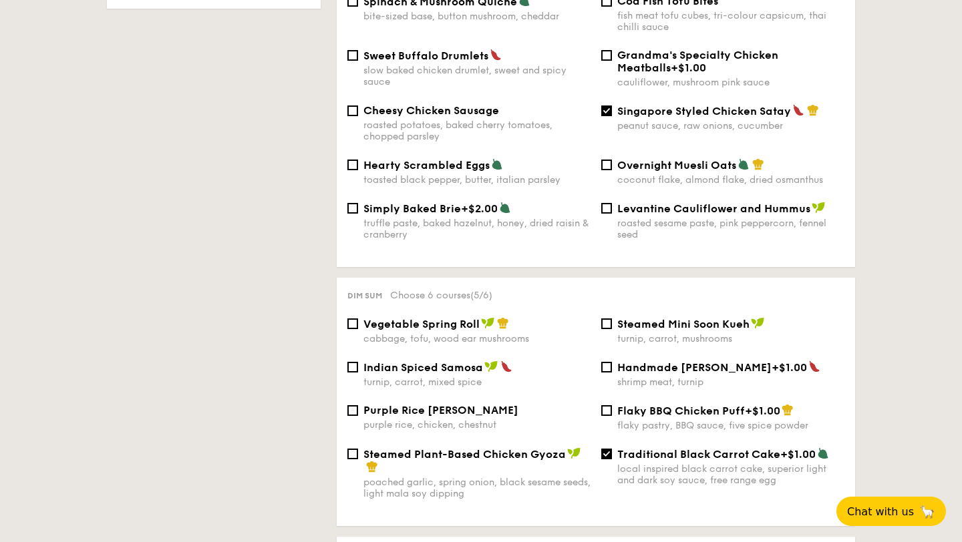
scroll to position [928, 0]
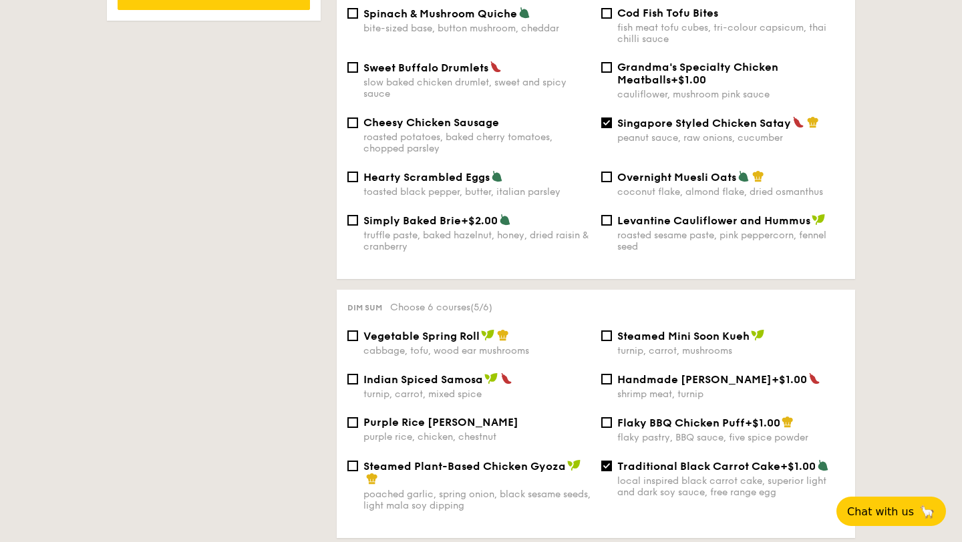
click at [439, 132] on div "roasted potatoes, baked cherry tomatoes, chopped parsley" at bounding box center [476, 143] width 227 height 23
click at [358, 124] on input "Cheesy Chicken Sausage roasted potatoes, baked cherry tomatoes, chopped parsley" at bounding box center [352, 123] width 11 height 11
click at [357, 118] on input "Cheesy Chicken Sausage roasted potatoes, baked cherry tomatoes, chopped parsley" at bounding box center [352, 123] width 11 height 11
checkbox input "false"
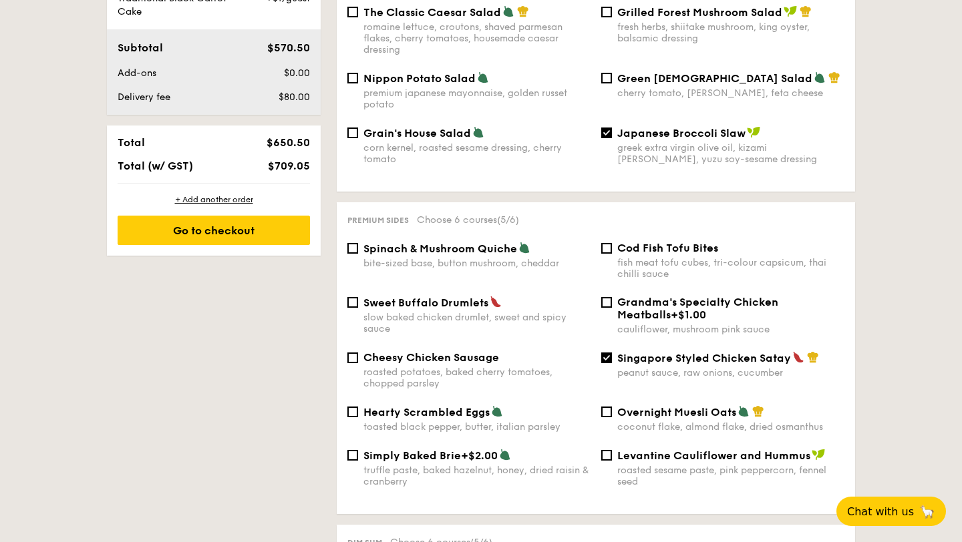
scroll to position [703, 0]
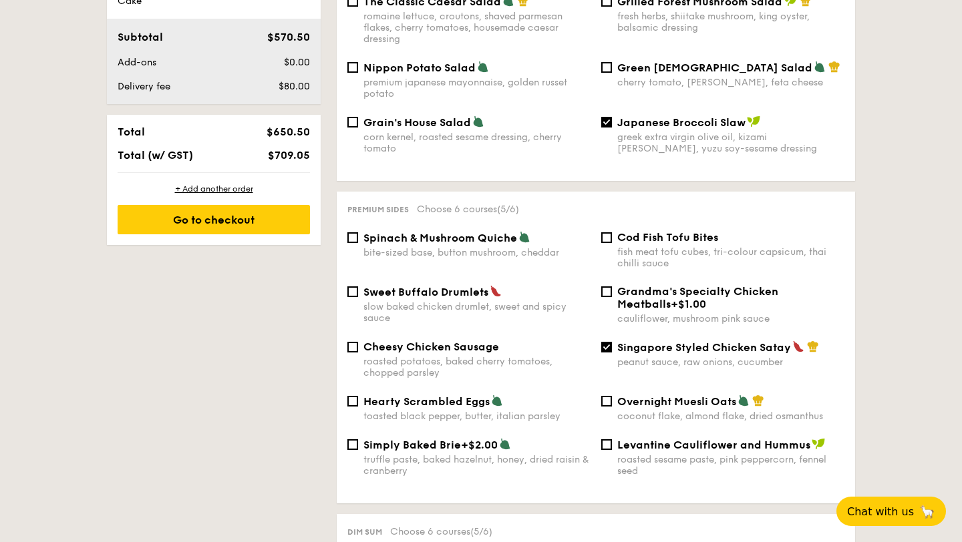
click at [613, 231] on div "Cod Fish Tofu Bites fish meat tofu cubes, tri-colour capsicum, thai chilli sauce" at bounding box center [723, 250] width 254 height 38
click at [608, 232] on input "Cod Fish Tofu Bites fish meat tofu cubes, tri-colour capsicum, thai chilli sauce" at bounding box center [606, 237] width 11 height 11
checkbox input "true"
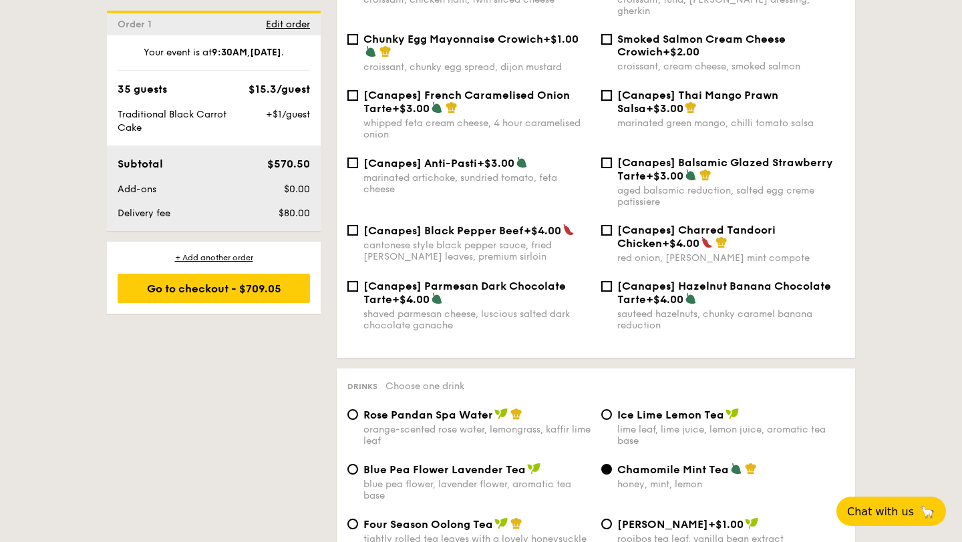
scroll to position [1852, 0]
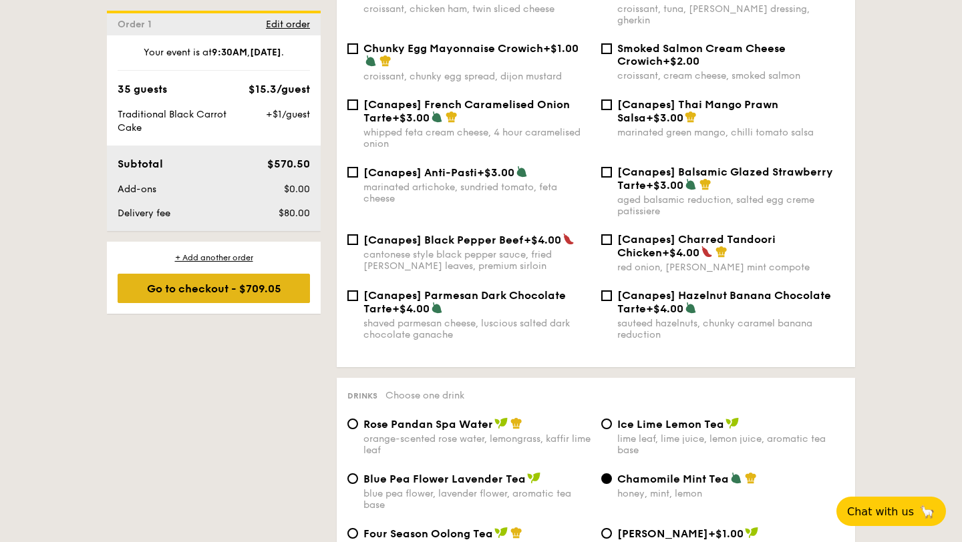
click at [281, 289] on div "Go to checkout - $709.05" at bounding box center [214, 288] width 192 height 29
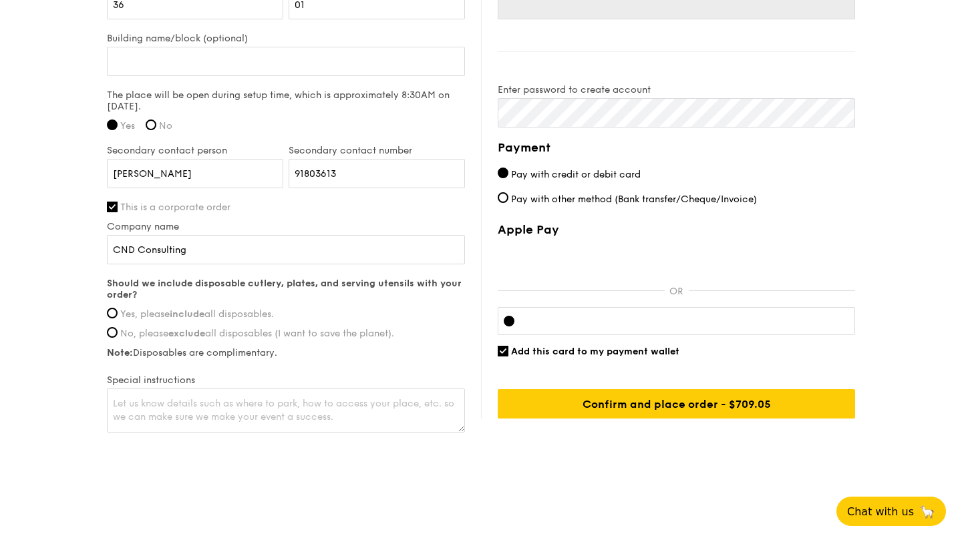
scroll to position [1008, 0]
click at [620, 349] on span "Add this card to my payment wallet" at bounding box center [595, 351] width 168 height 11
click at [508, 349] on input "Add this card to my payment wallet" at bounding box center [503, 351] width 11 height 11
checkbox input "false"
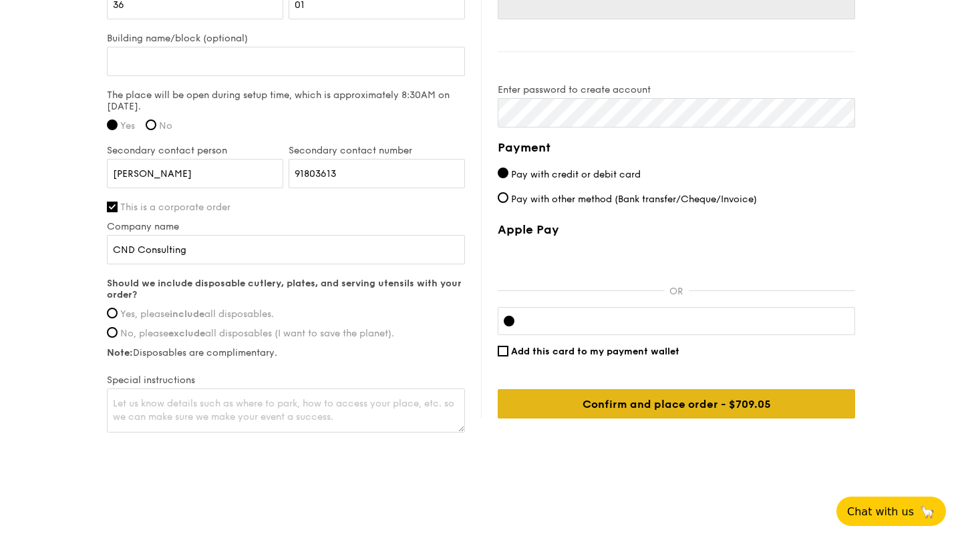
click at [622, 409] on input "Confirm and place order - $709.05" at bounding box center [676, 403] width 357 height 29
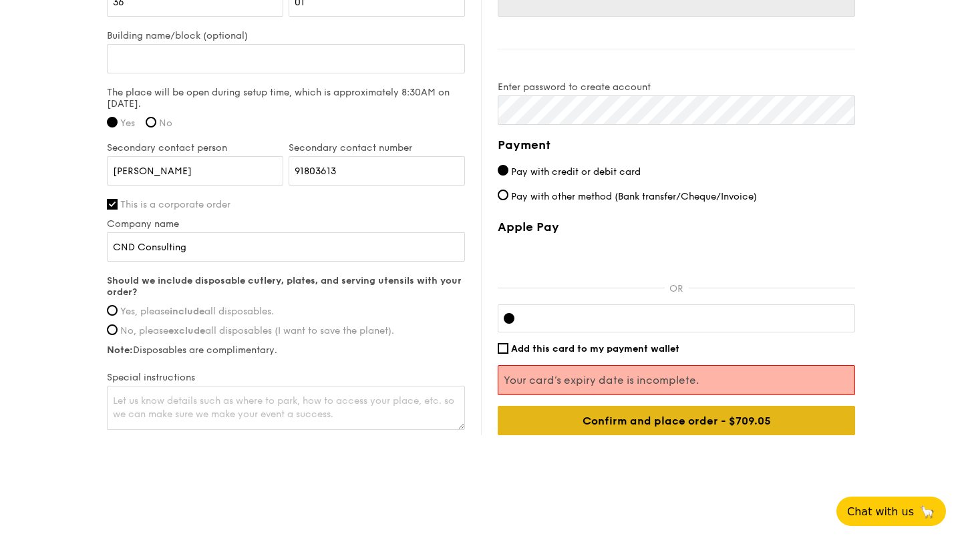
click at [763, 423] on input "Confirm and place order - $709.05" at bounding box center [676, 420] width 357 height 29
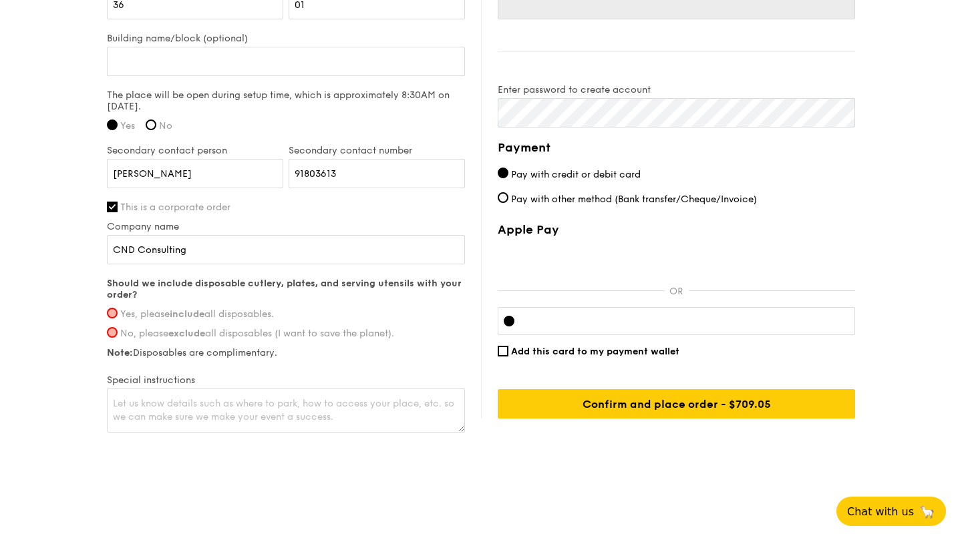
click at [120, 309] on label "Yes, please include all disposables." at bounding box center [286, 314] width 358 height 11
click at [118, 309] on input "Yes, please include all disposables." at bounding box center [112, 313] width 11 height 11
radio input "true"
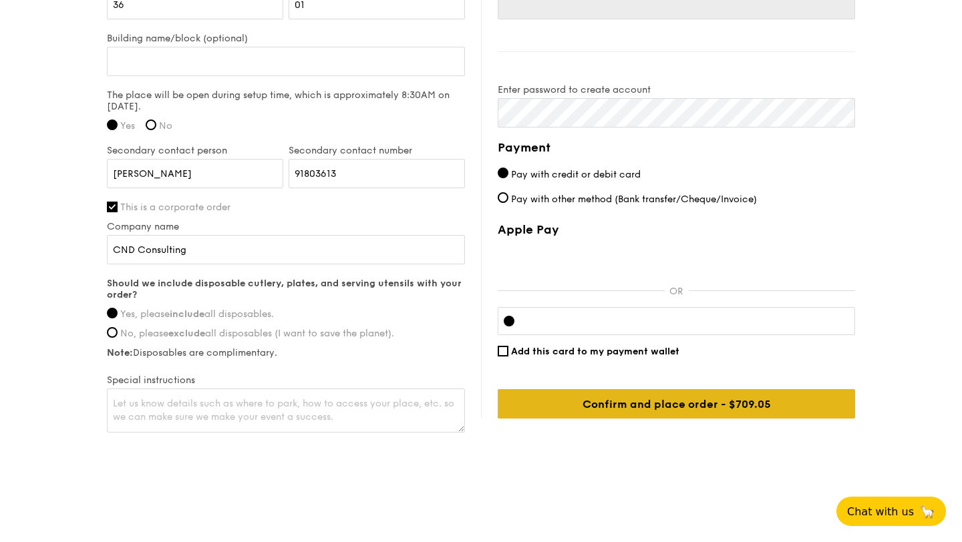
click at [602, 405] on input "Confirm and place order - $709.05" at bounding box center [676, 403] width 357 height 29
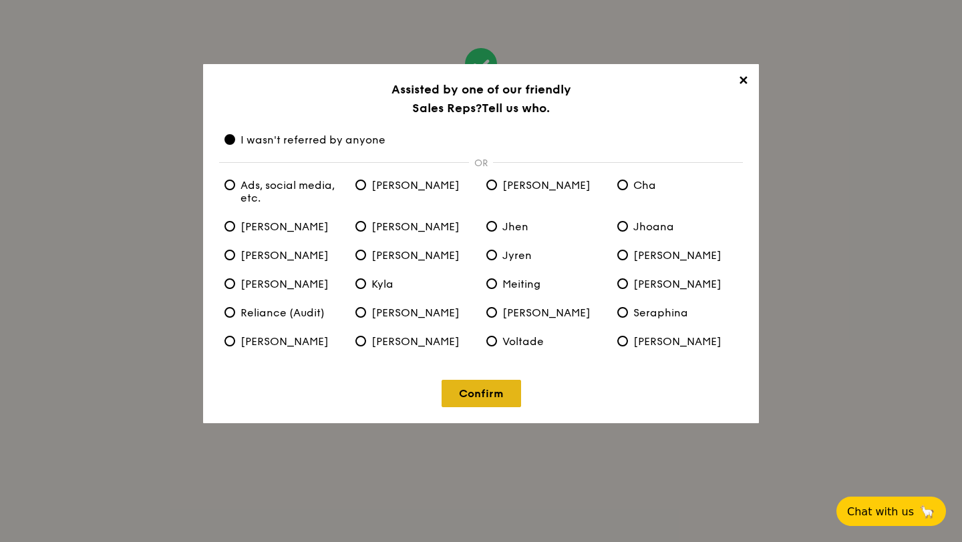
click at [497, 386] on link "Confirm" at bounding box center [481, 393] width 79 height 27
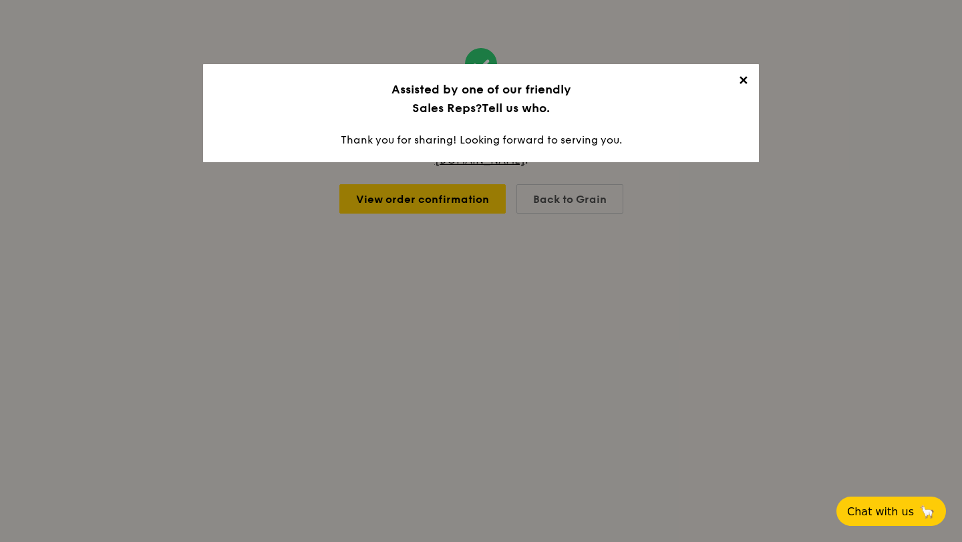
click at [739, 80] on span "✕" at bounding box center [742, 82] width 19 height 19
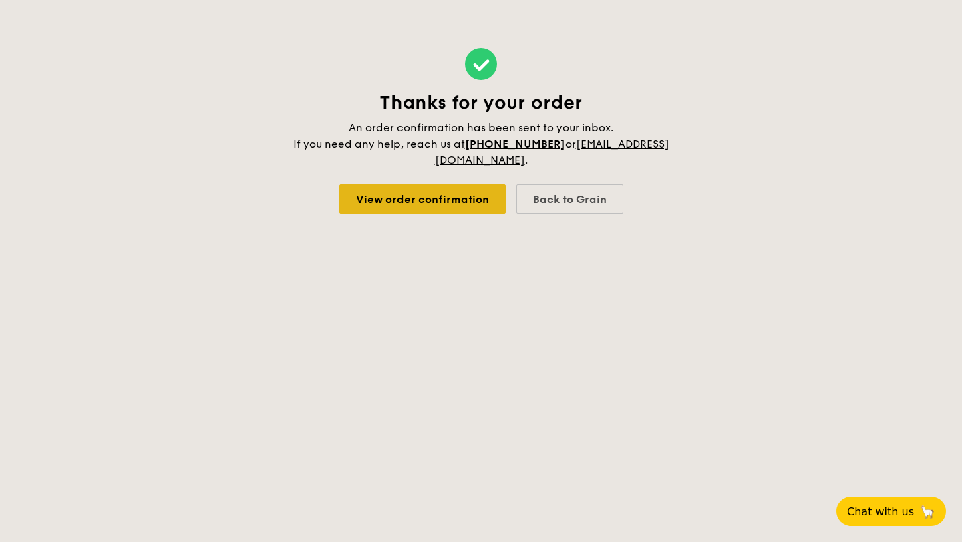
click at [423, 207] on link "View order confirmation" at bounding box center [422, 198] width 166 height 29
